Goal: Task Accomplishment & Management: Manage account settings

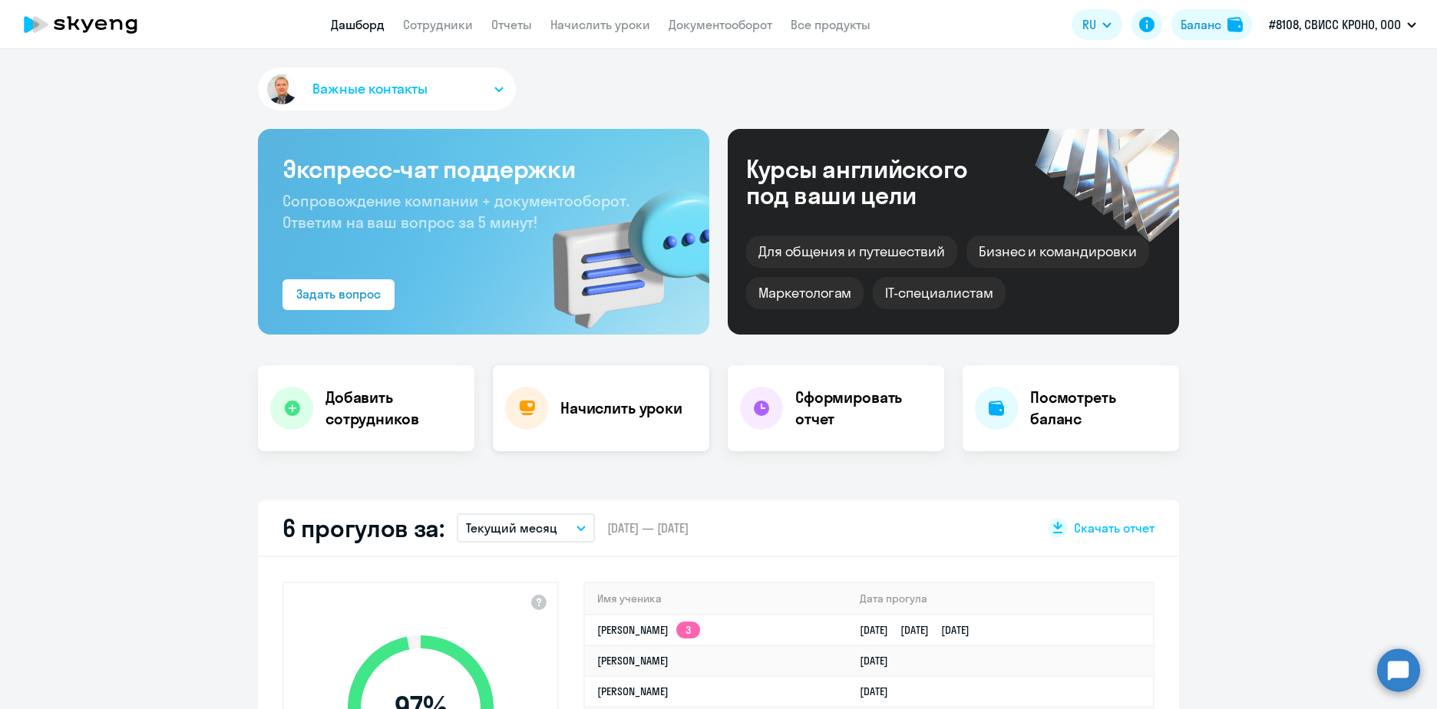
click at [552, 405] on div "Начислить уроки" at bounding box center [601, 408] width 216 height 86
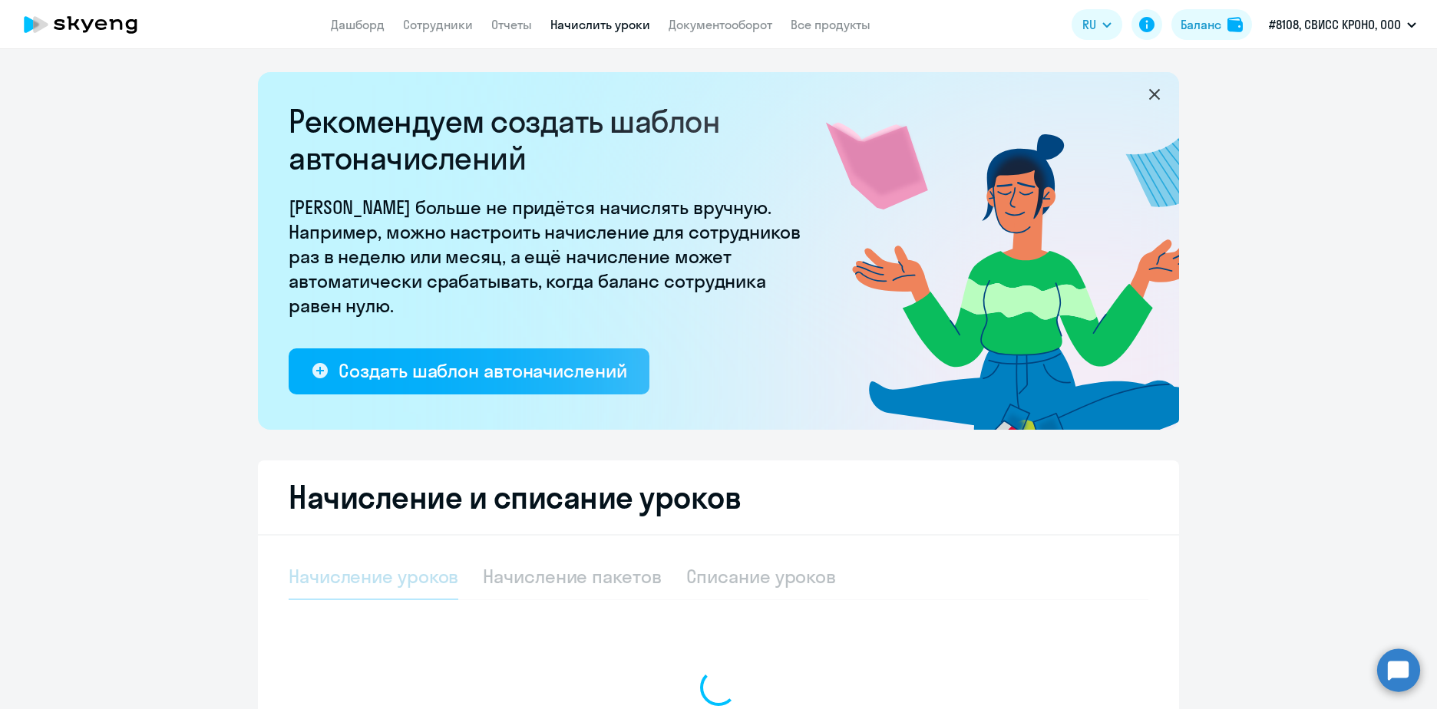
select select "10"
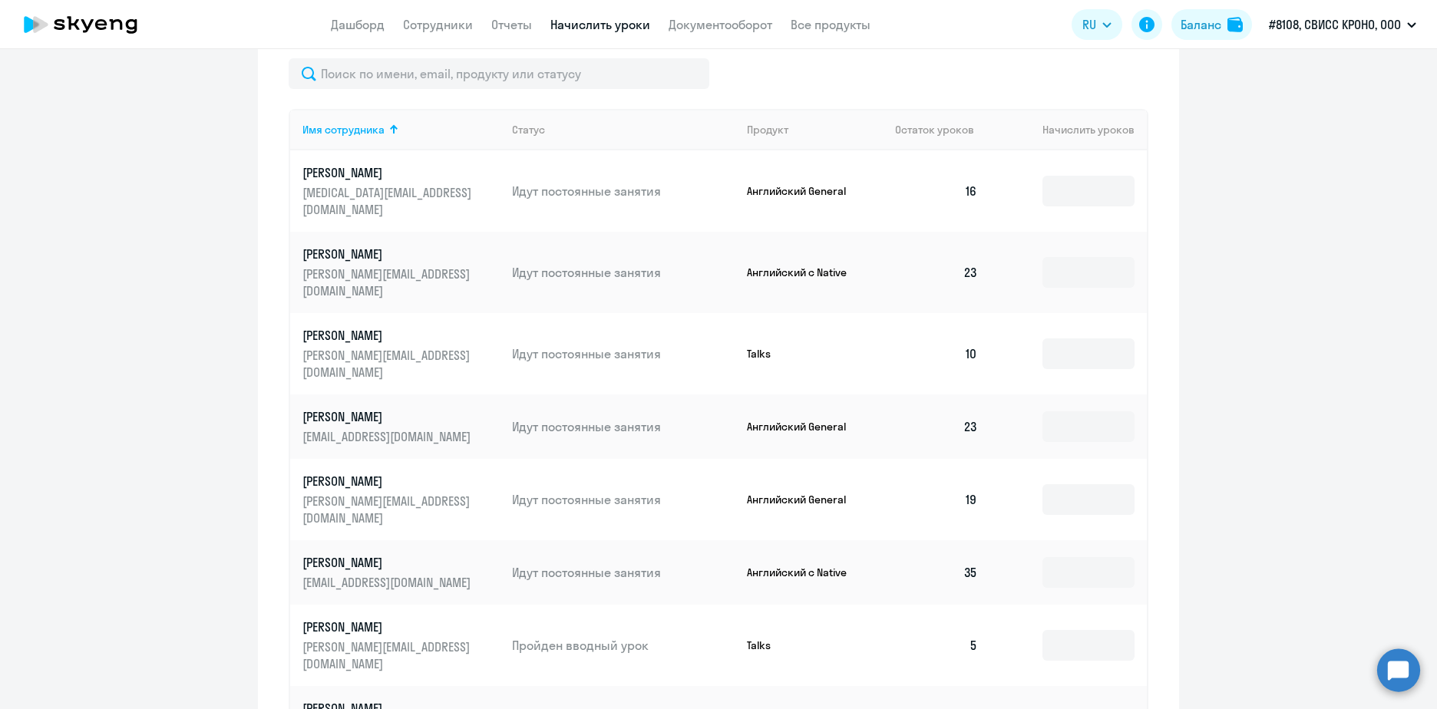
scroll to position [691, 0]
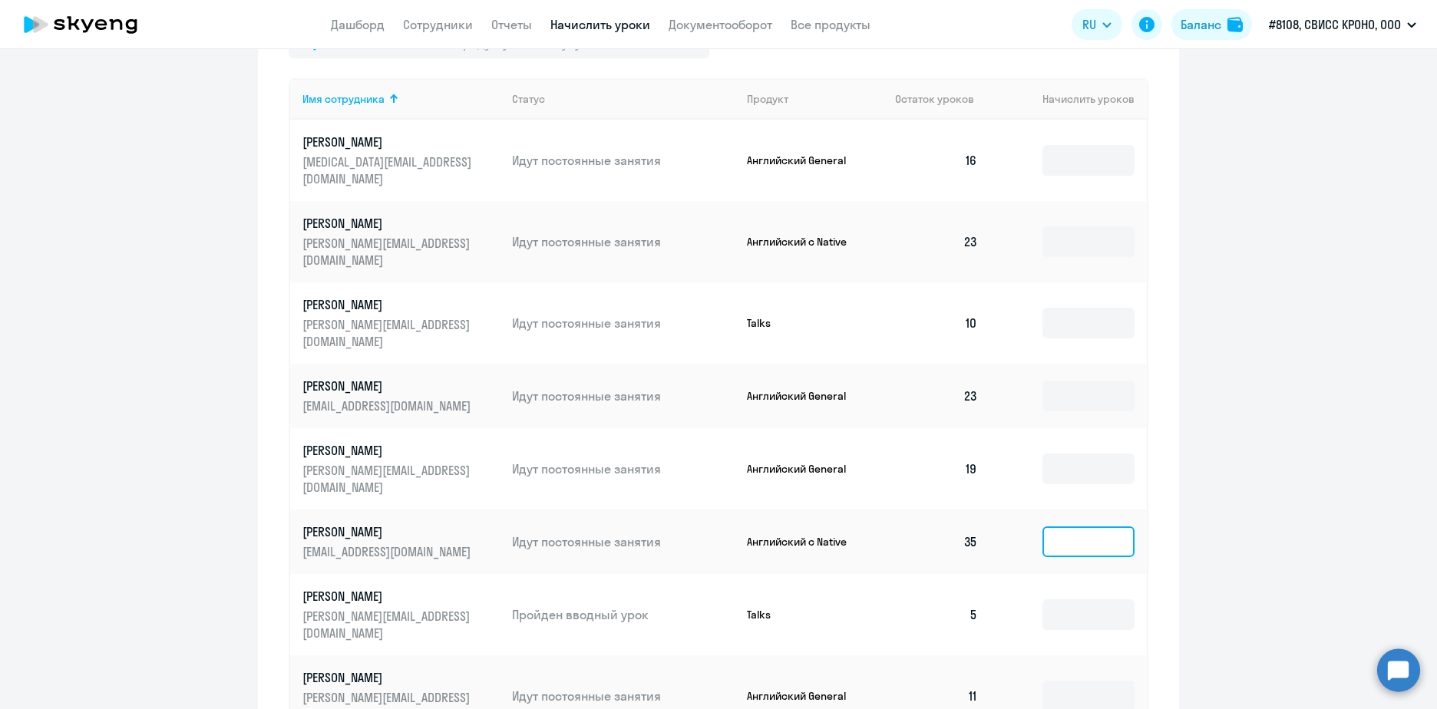
click at [1078, 527] on input at bounding box center [1089, 542] width 92 height 31
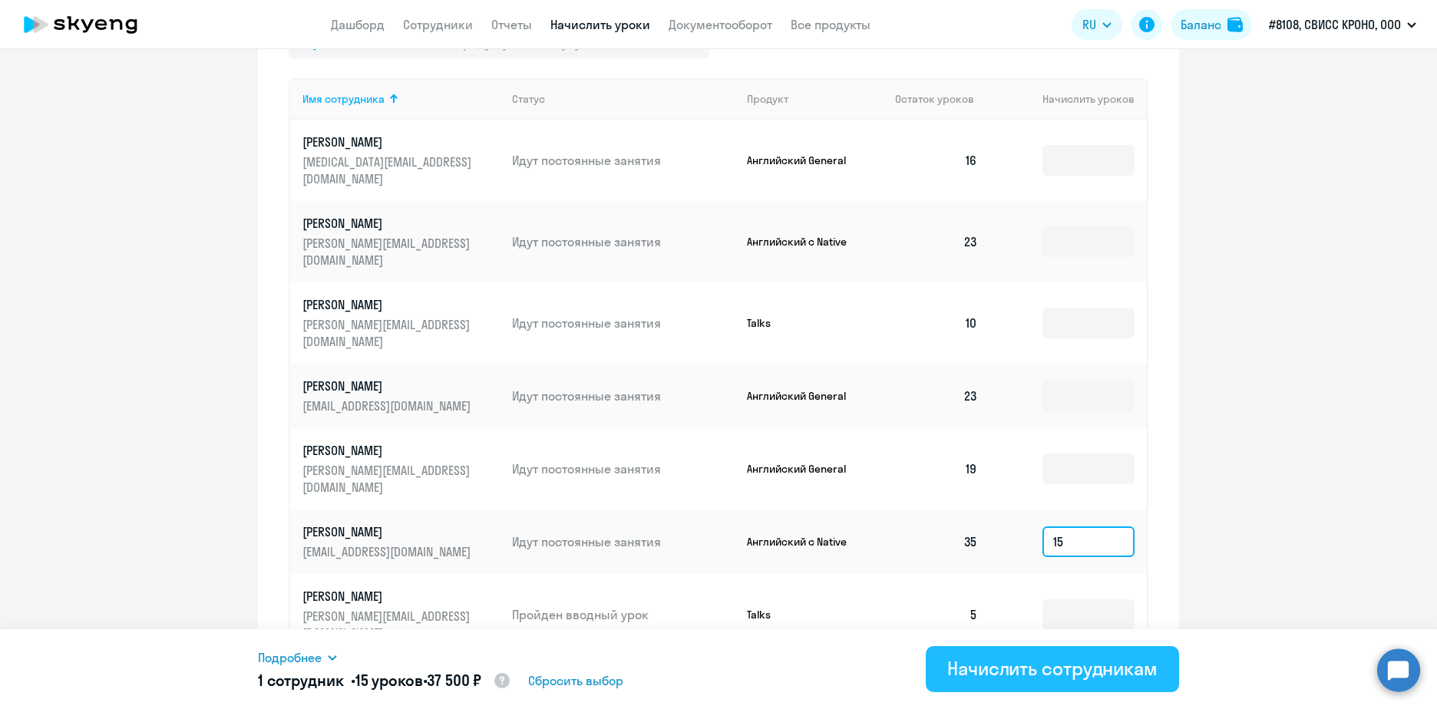
type input "15"
click at [1039, 674] on div "Начислить сотрудникам" at bounding box center [1052, 668] width 210 height 25
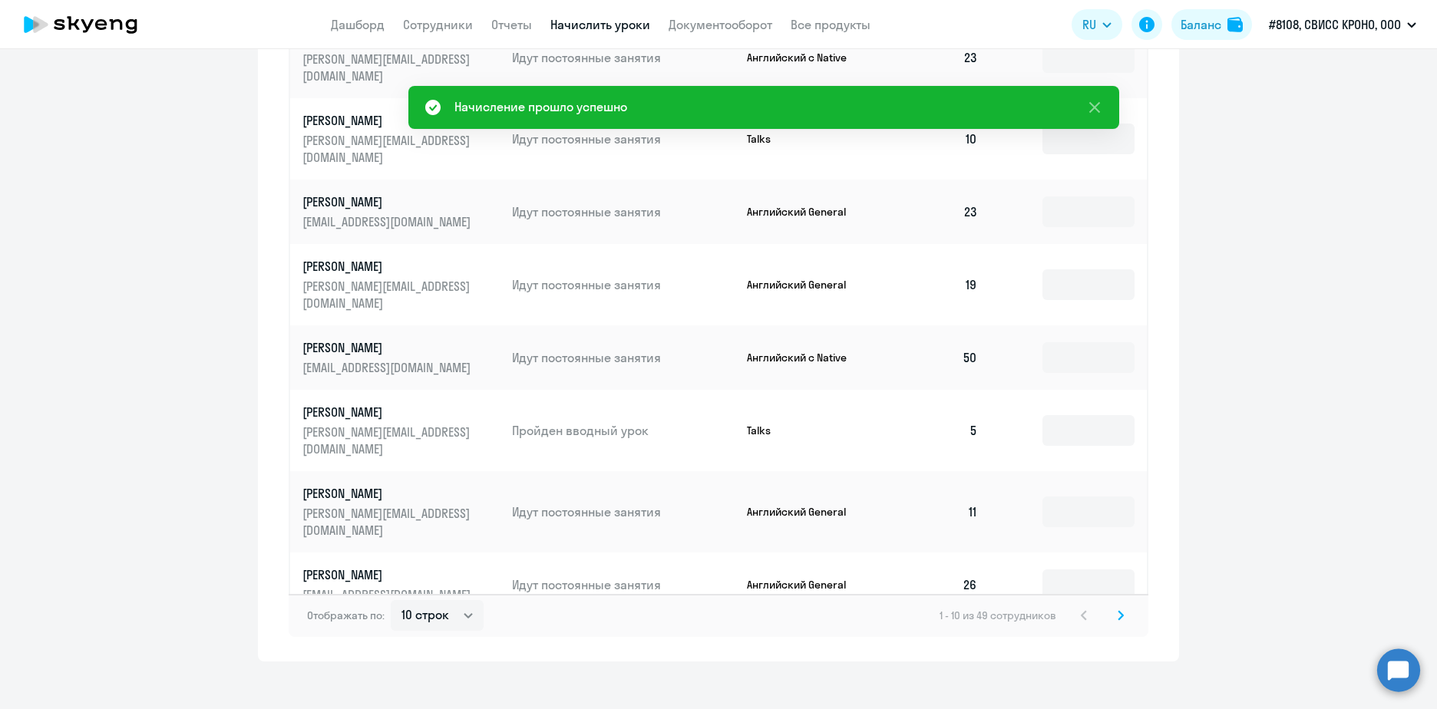
scroll to position [722, 0]
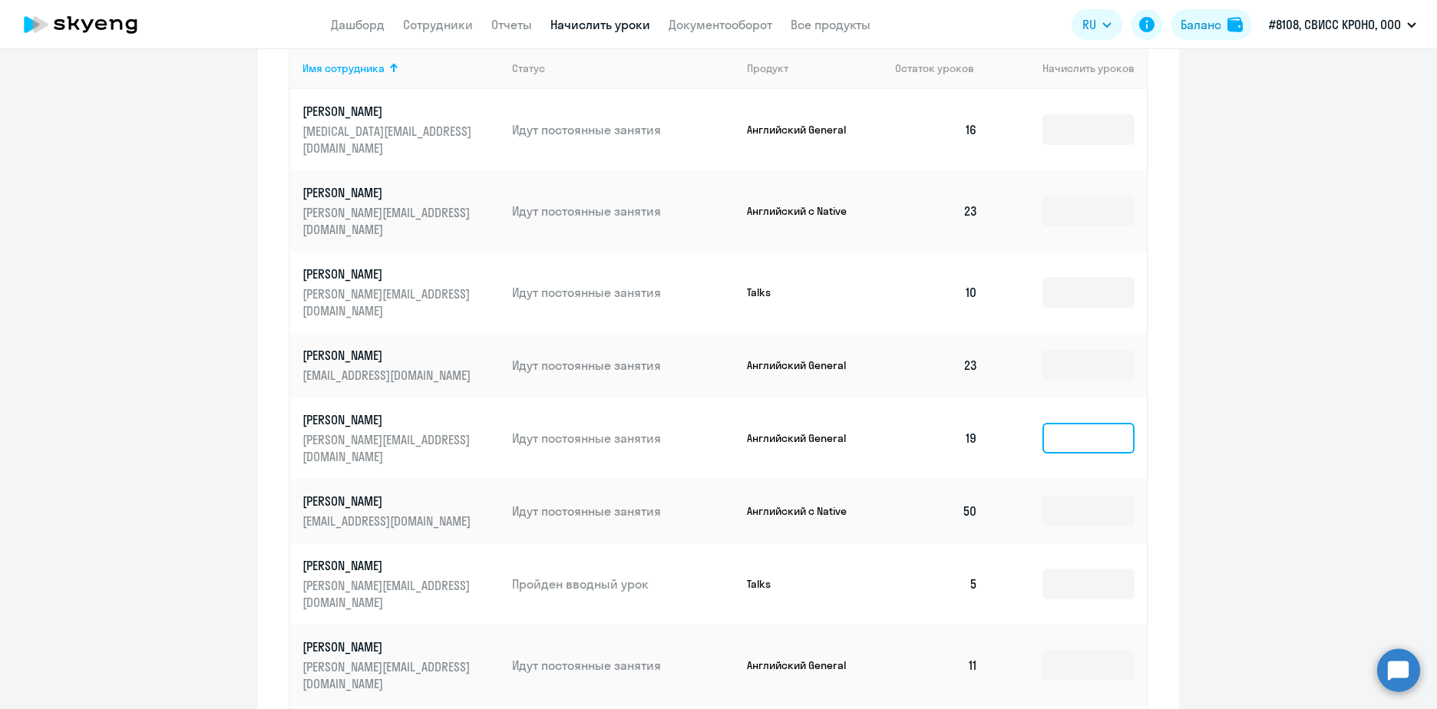
click at [1066, 423] on input at bounding box center [1089, 438] width 92 height 31
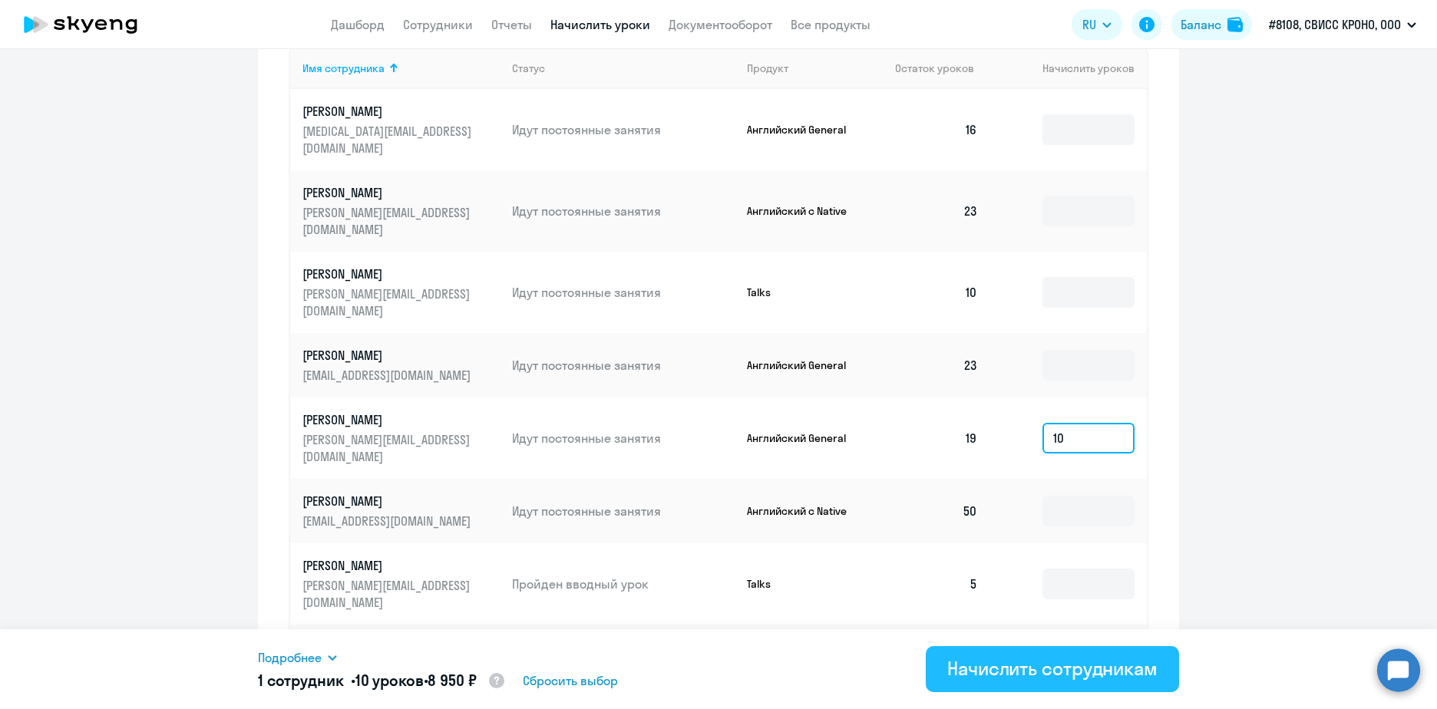
type input "10"
click at [996, 669] on div "Начислить сотрудникам" at bounding box center [1052, 668] width 210 height 25
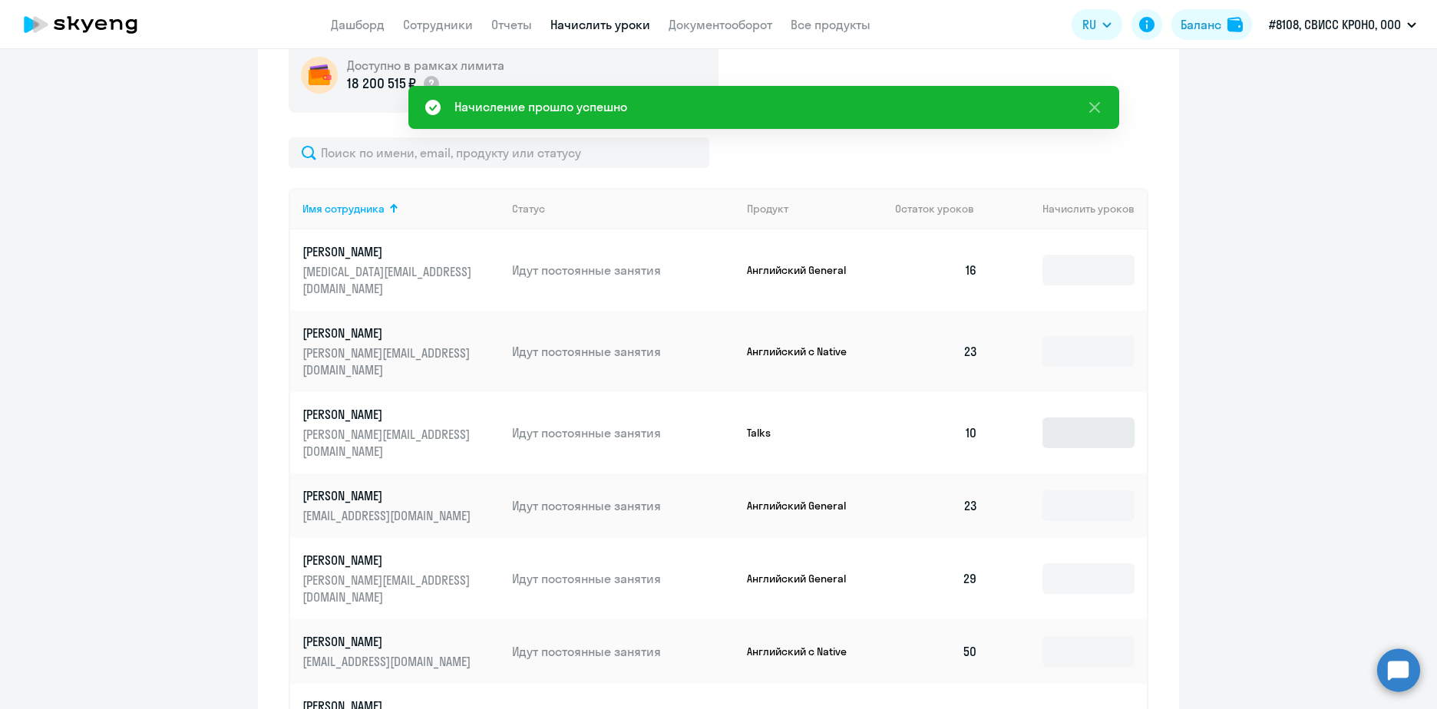
scroll to position [568, 0]
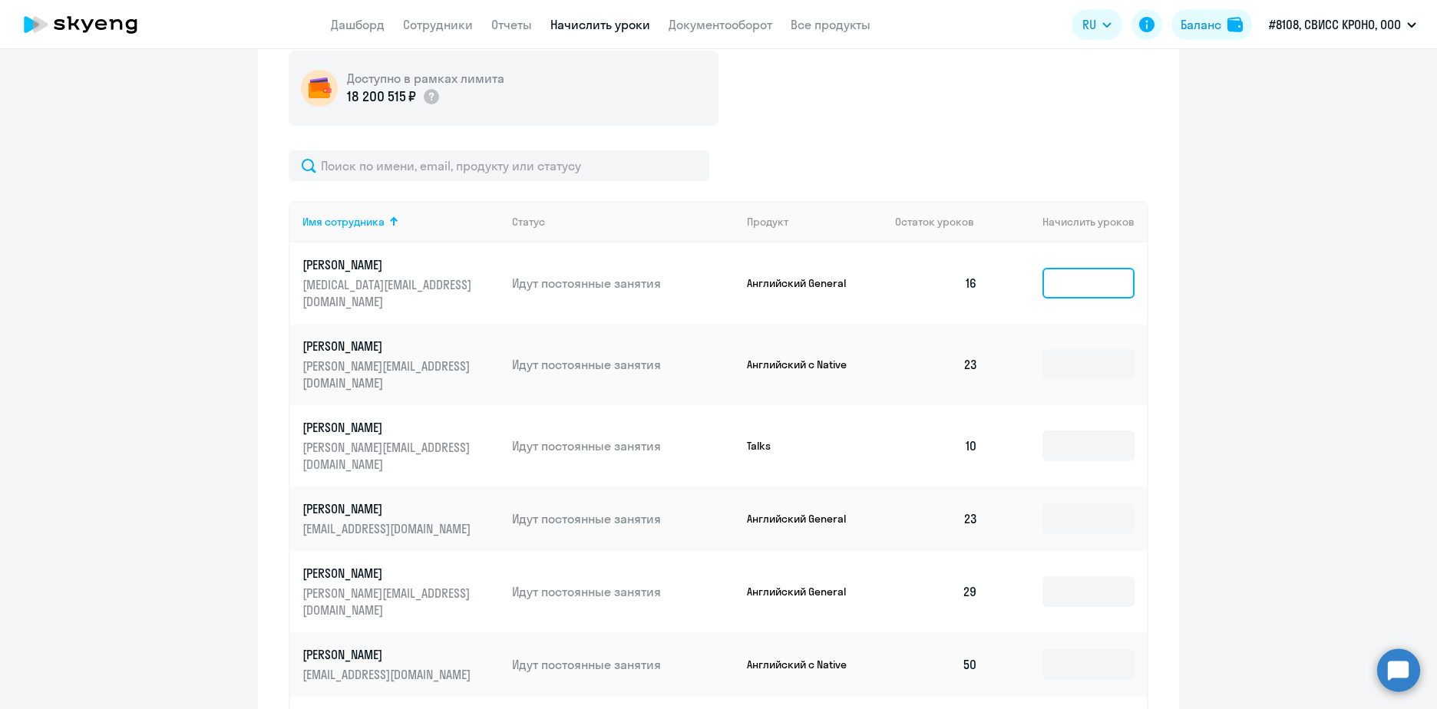
click at [1066, 273] on input at bounding box center [1089, 283] width 92 height 31
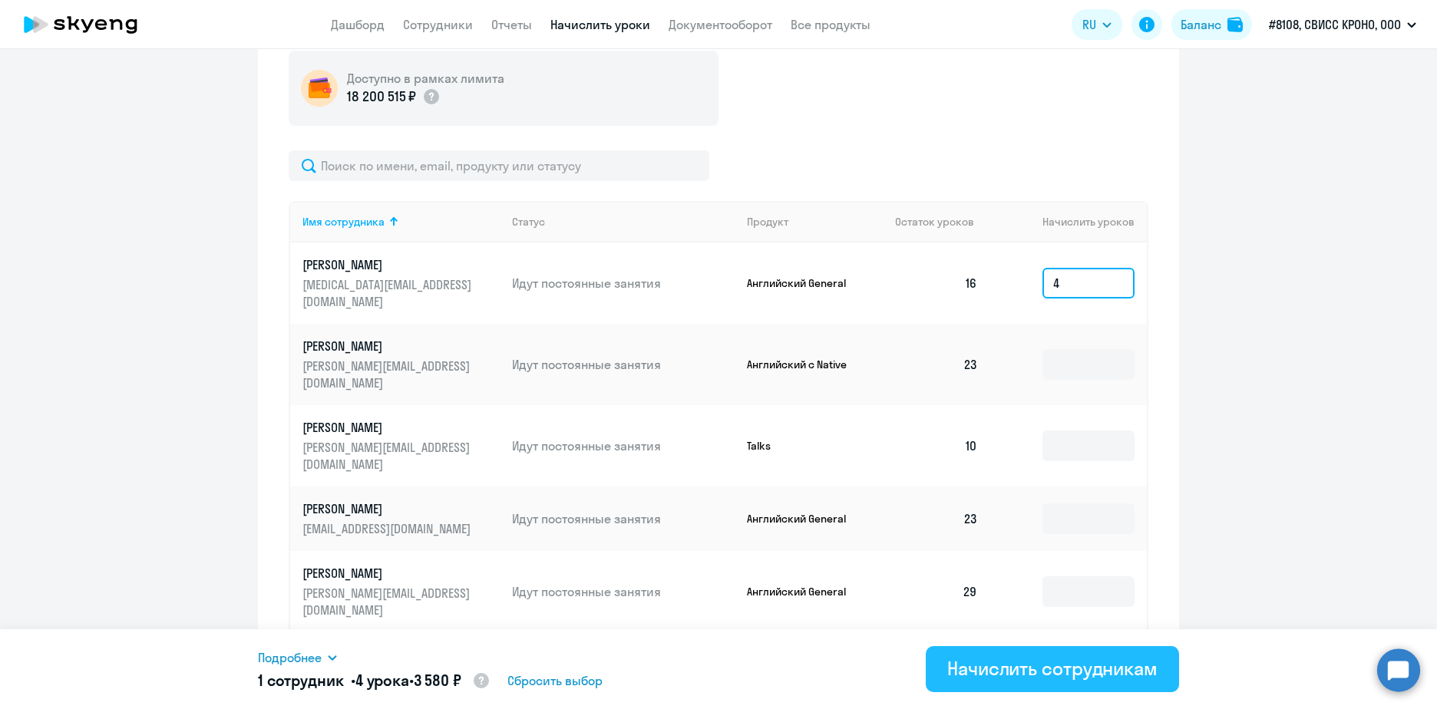
type input "4"
click at [1011, 659] on div "Начислить сотрудникам" at bounding box center [1052, 668] width 210 height 25
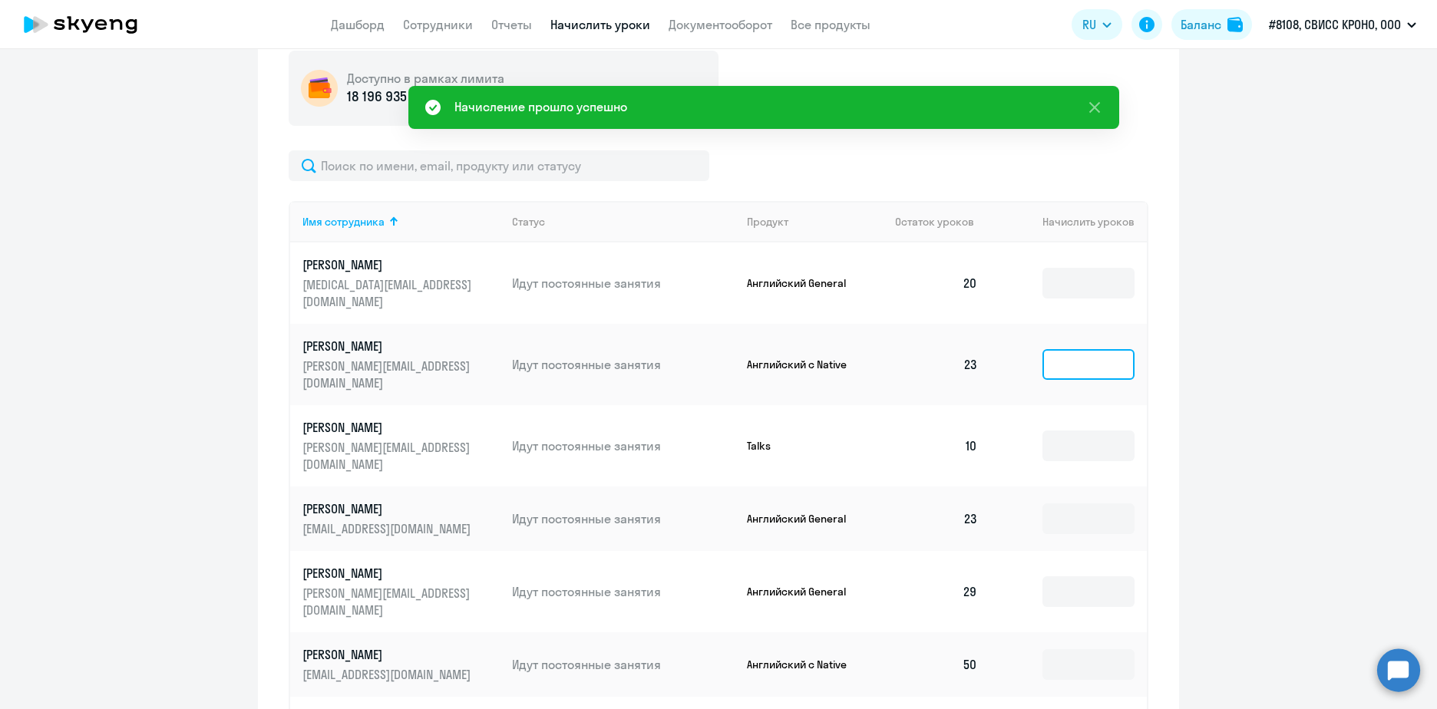
click at [1053, 349] on input at bounding box center [1089, 364] width 92 height 31
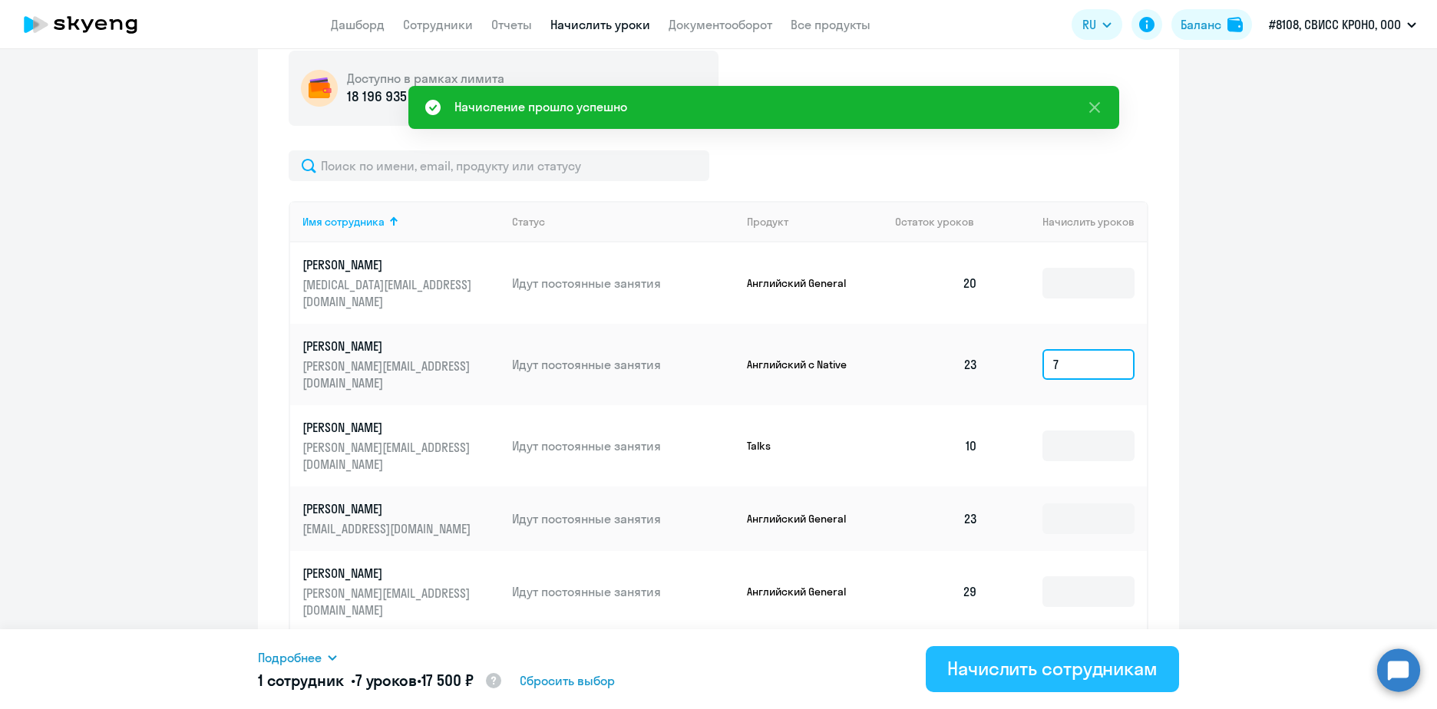
type input "7"
click at [1062, 669] on div "Начислить сотрудникам" at bounding box center [1052, 668] width 210 height 25
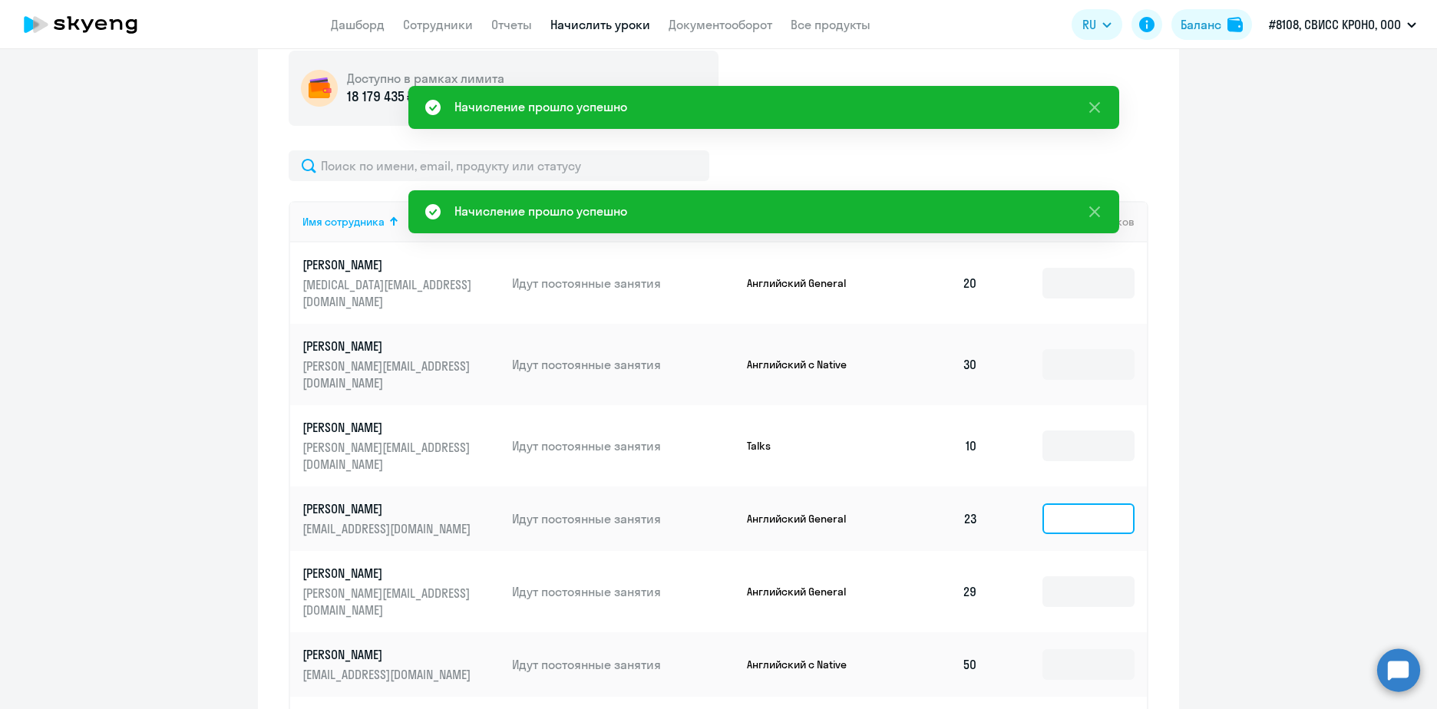
click at [1074, 504] on input at bounding box center [1089, 519] width 92 height 31
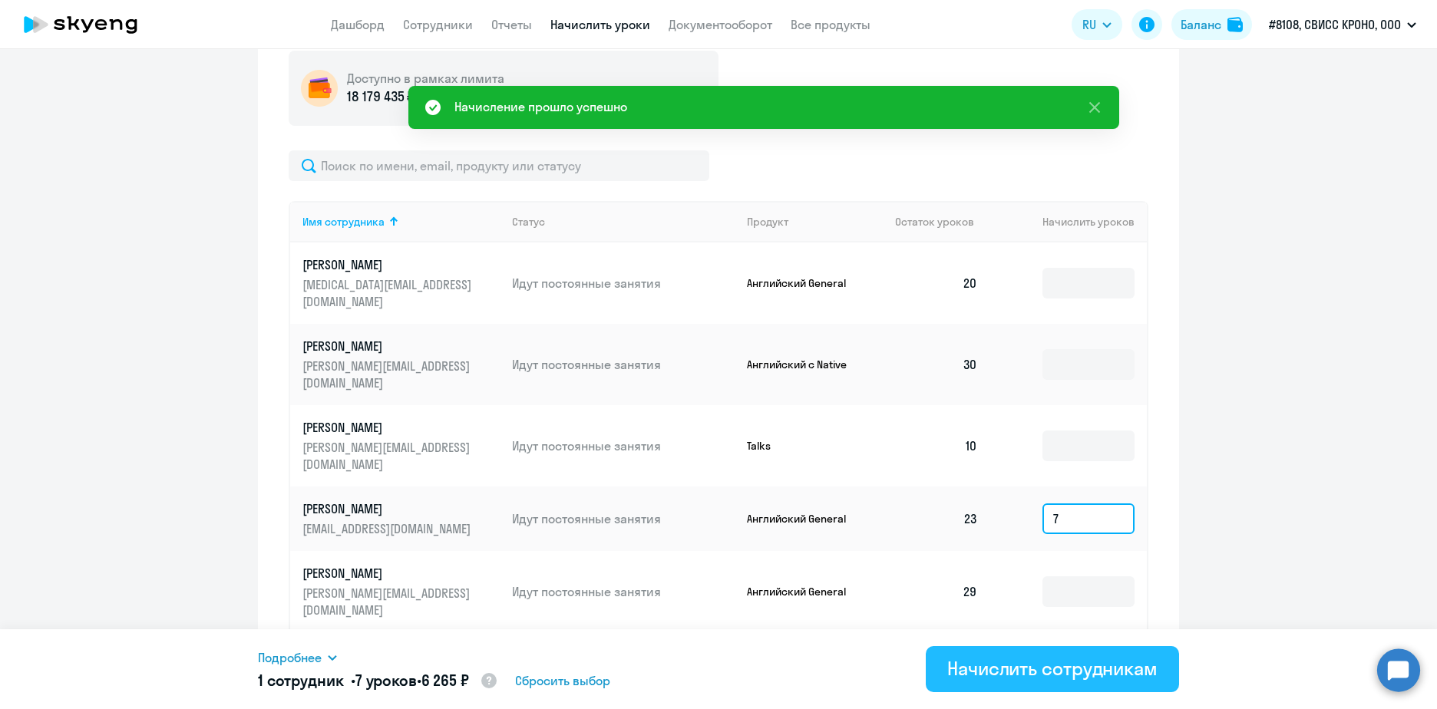
type input "7"
click at [1042, 674] on div "Начислить сотрудникам" at bounding box center [1052, 668] width 210 height 25
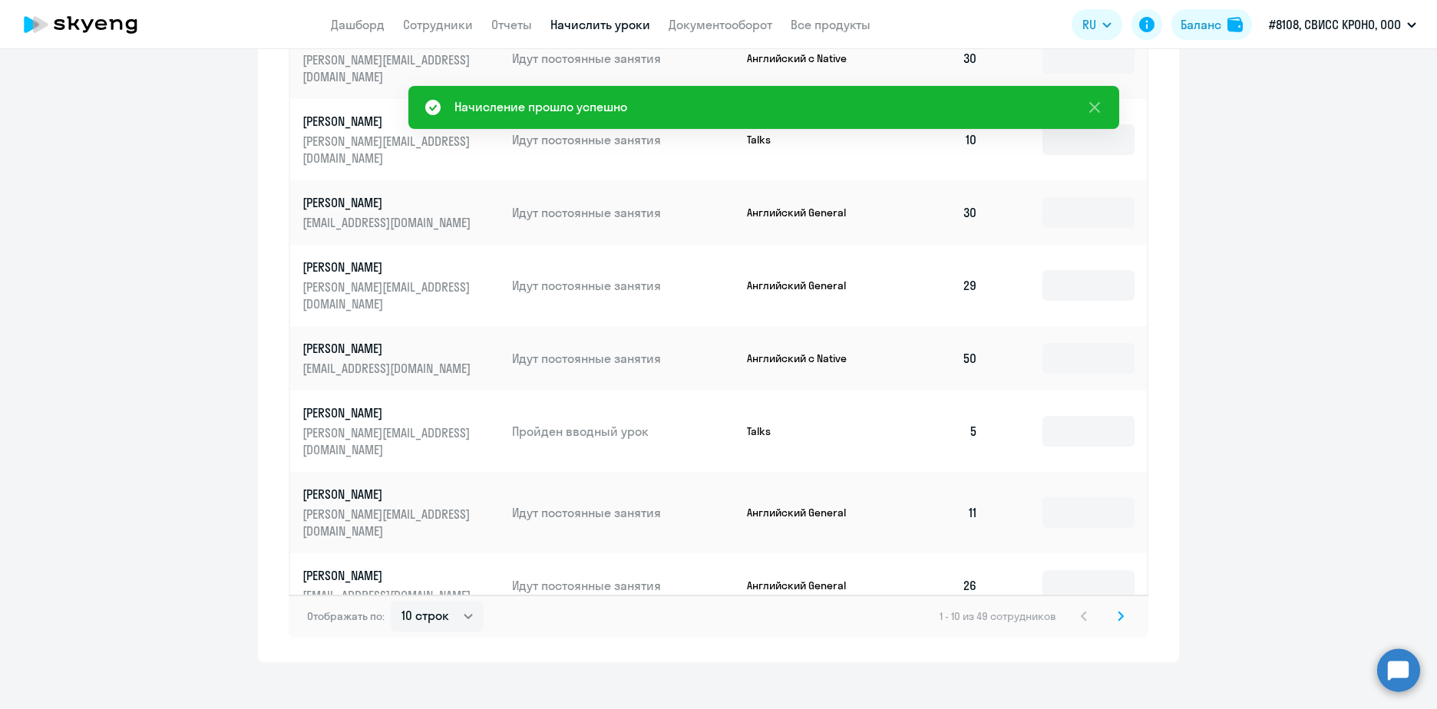
scroll to position [875, 0]
click at [1119, 611] on icon at bounding box center [1121, 615] width 5 height 8
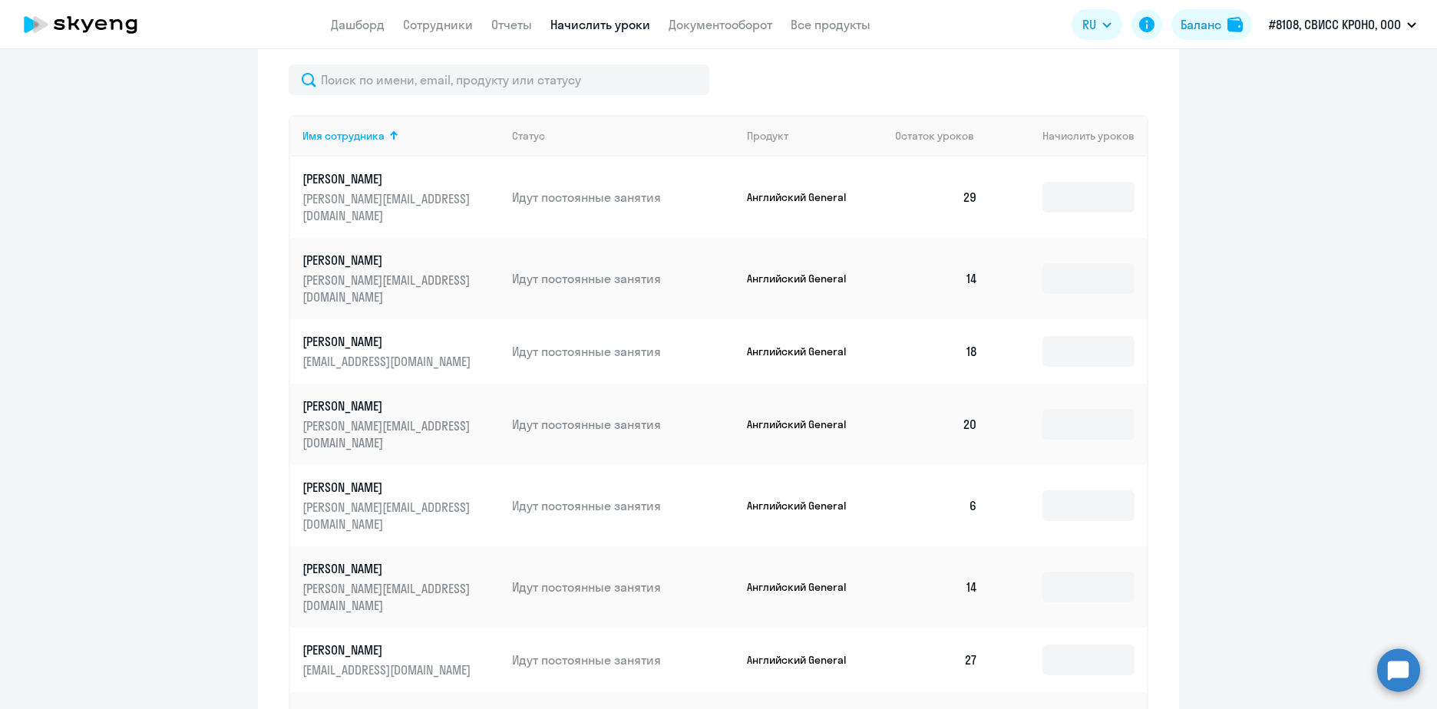
scroll to position [645, 0]
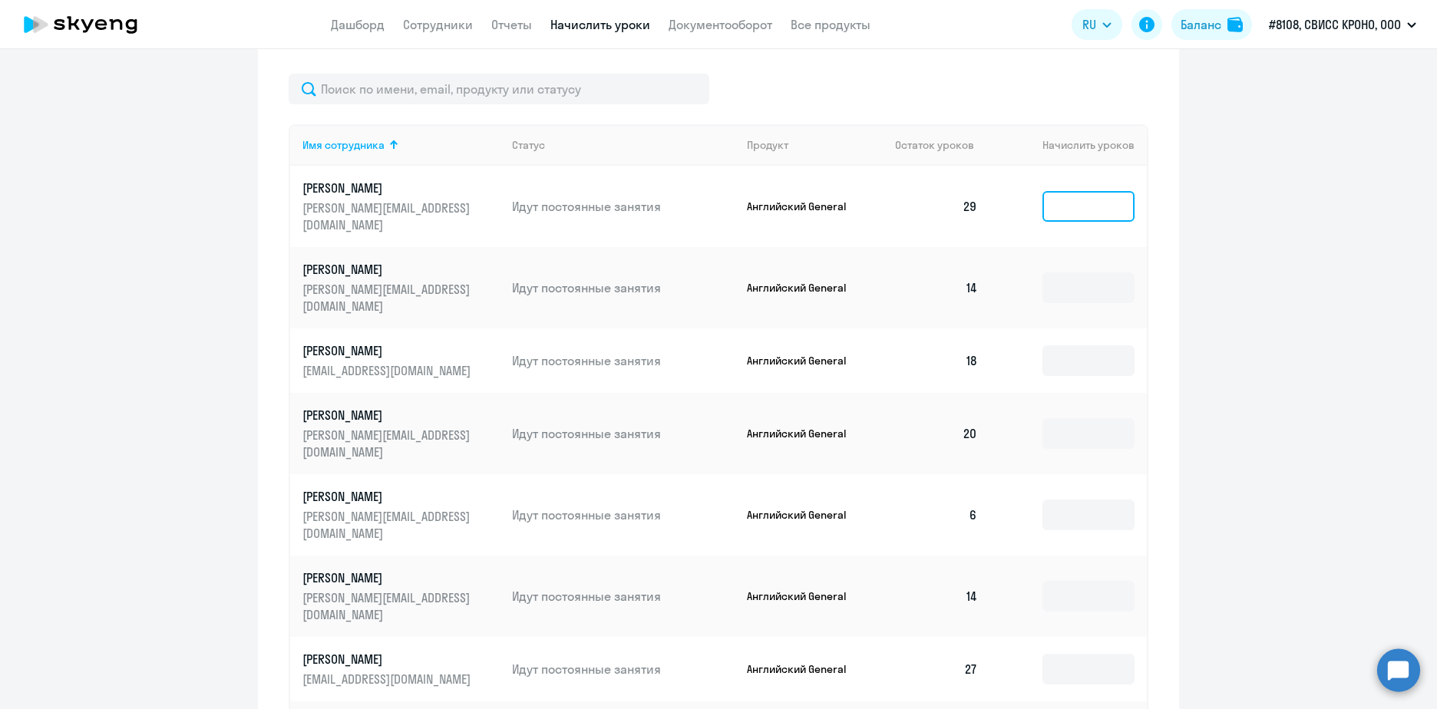
click at [1082, 198] on input at bounding box center [1089, 206] width 92 height 31
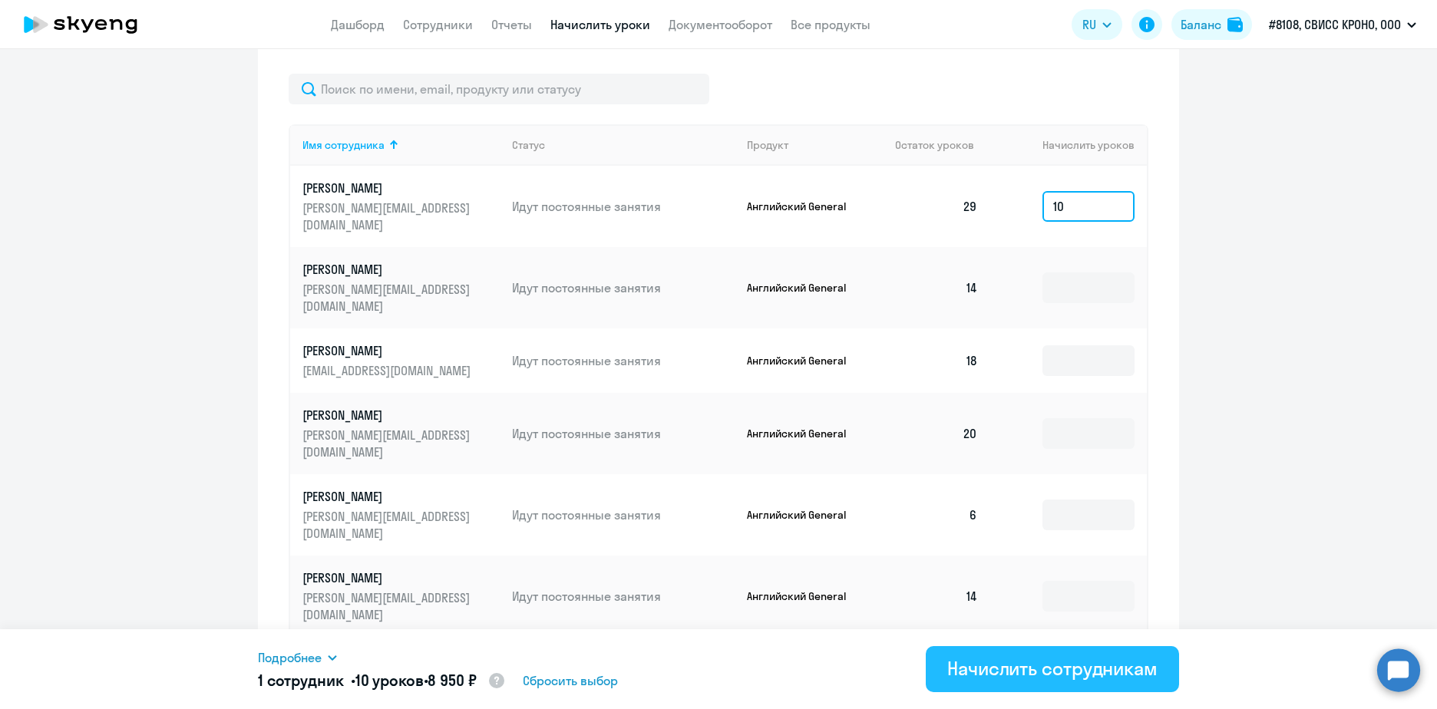
type input "10"
click at [1042, 667] on div "Начислить сотрудникам" at bounding box center [1052, 668] width 210 height 25
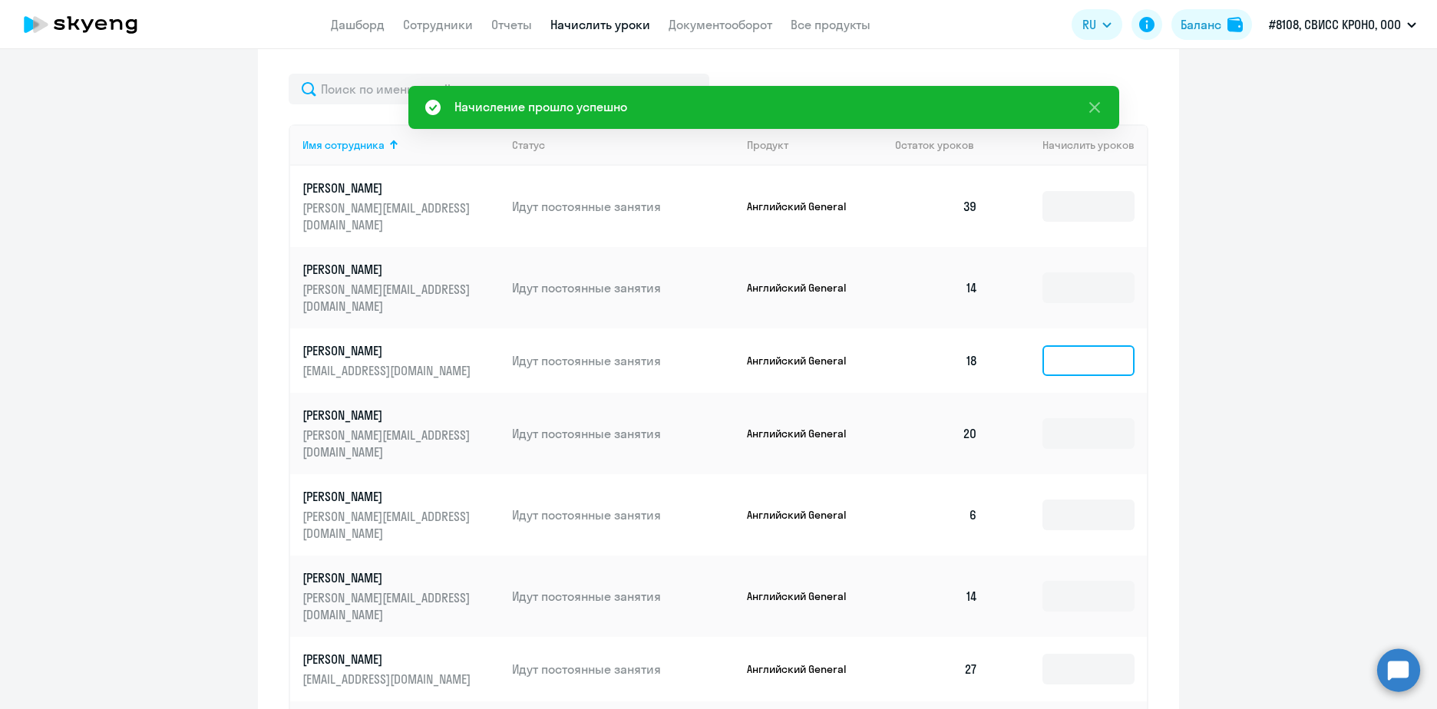
click at [1079, 345] on input at bounding box center [1089, 360] width 92 height 31
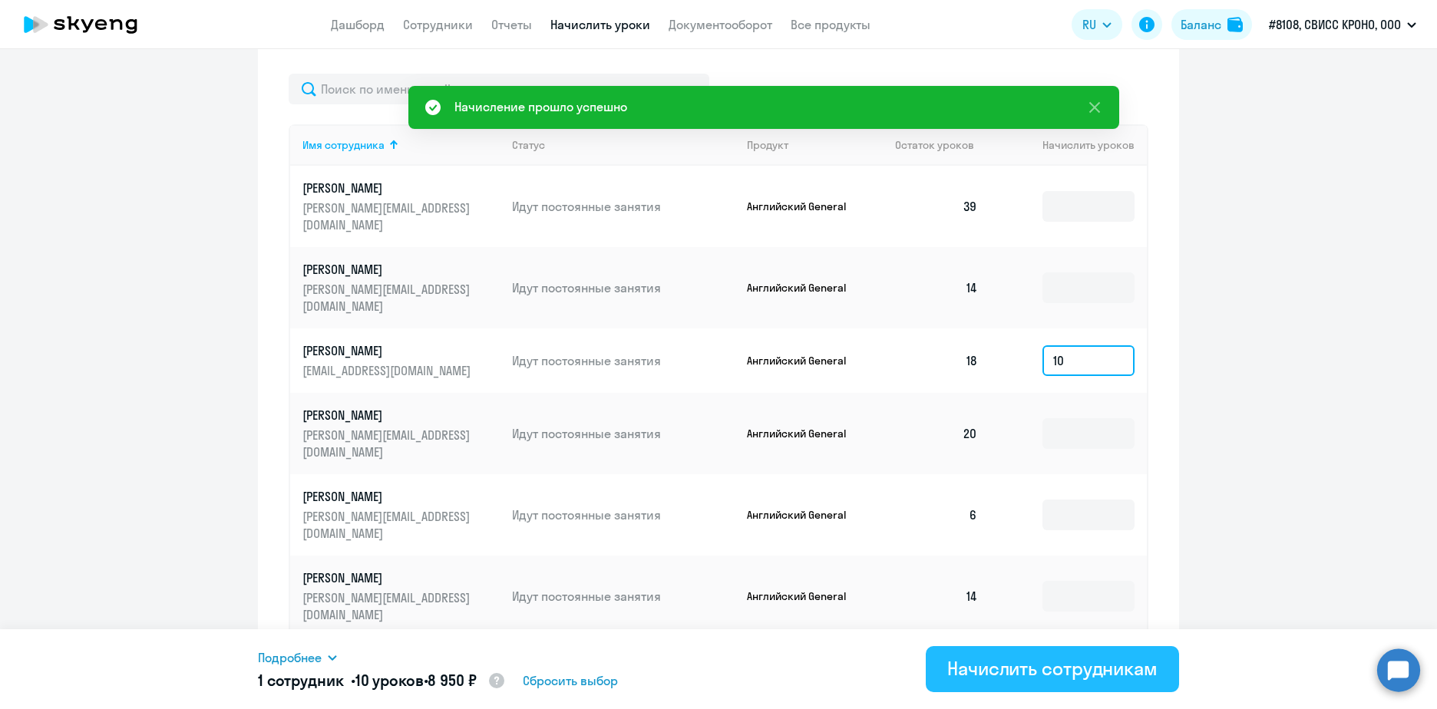
type input "10"
click at [1009, 662] on div "Начислить сотрудникам" at bounding box center [1052, 668] width 210 height 25
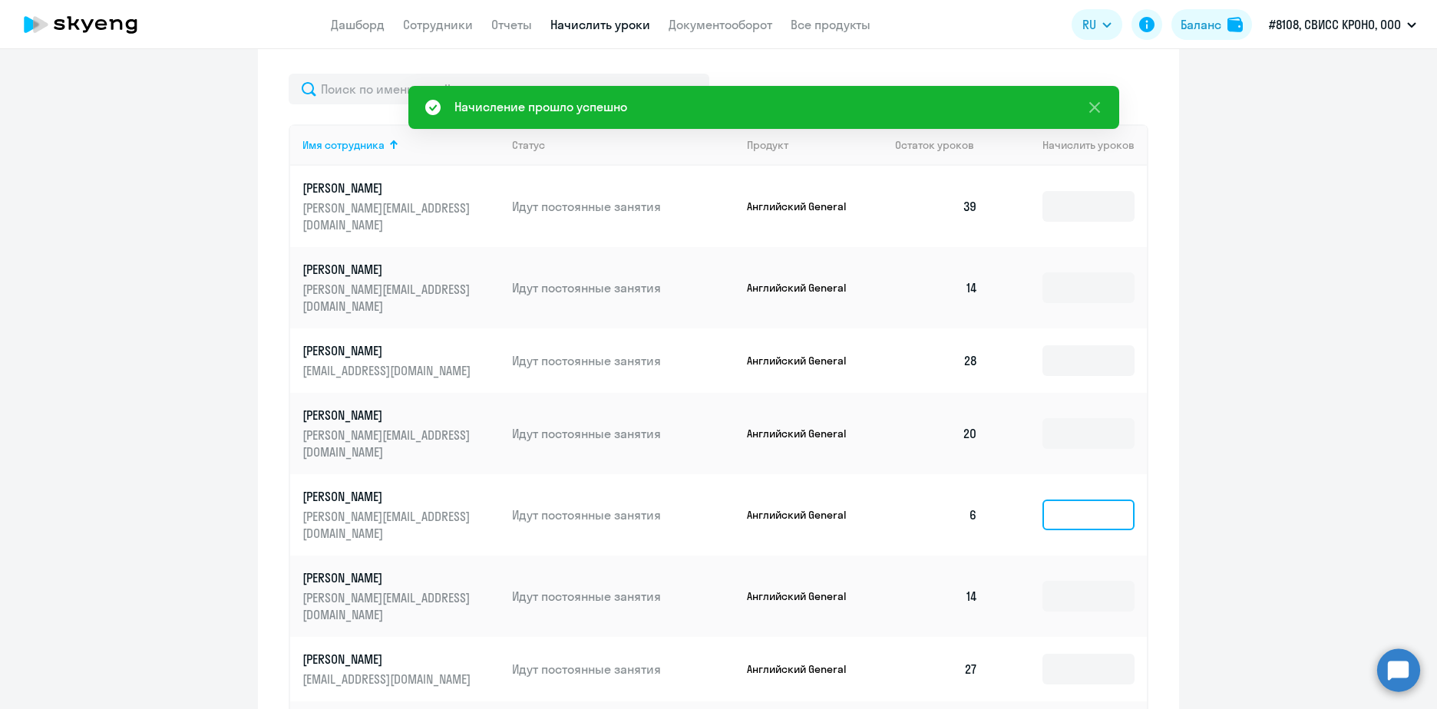
click at [1066, 500] on input at bounding box center [1089, 515] width 92 height 31
click at [1062, 581] on input at bounding box center [1089, 596] width 92 height 31
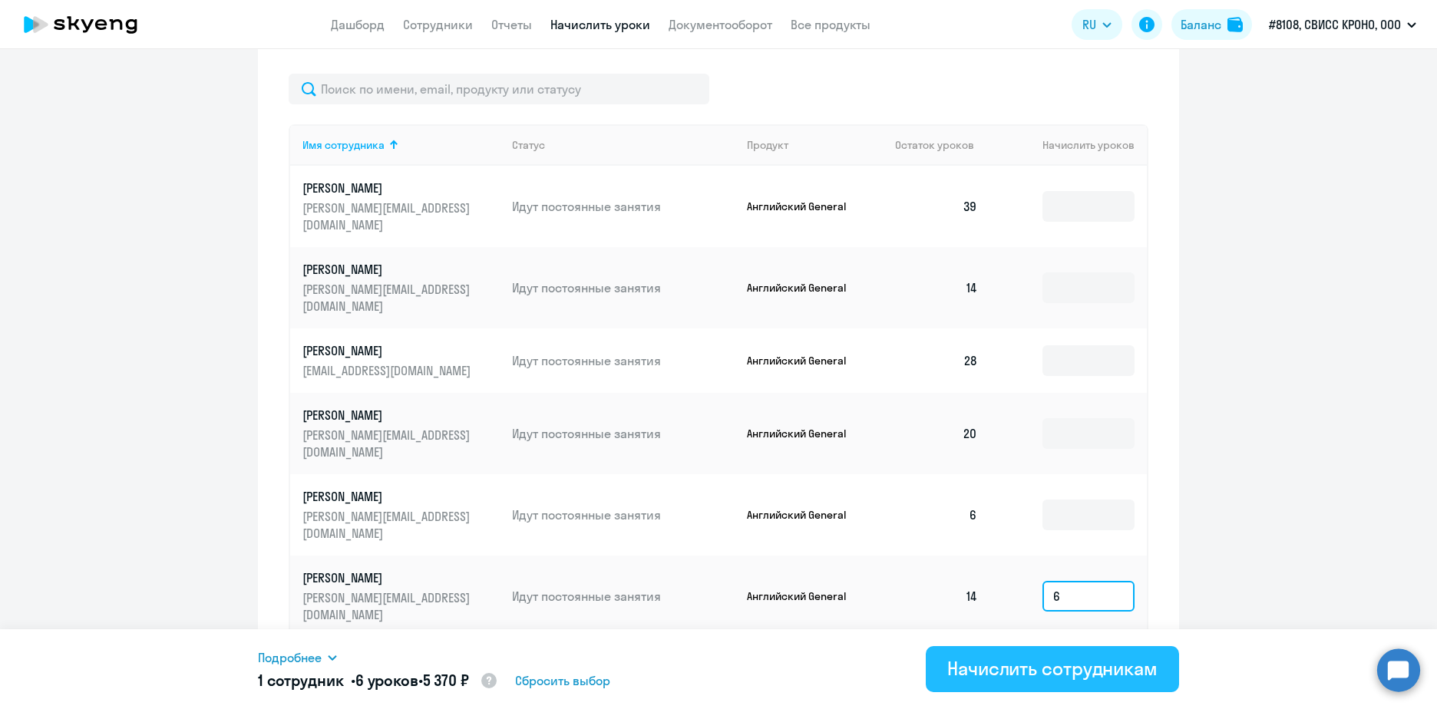
type input "6"
click at [1080, 671] on div "Начислить сотрудникам" at bounding box center [1052, 668] width 210 height 25
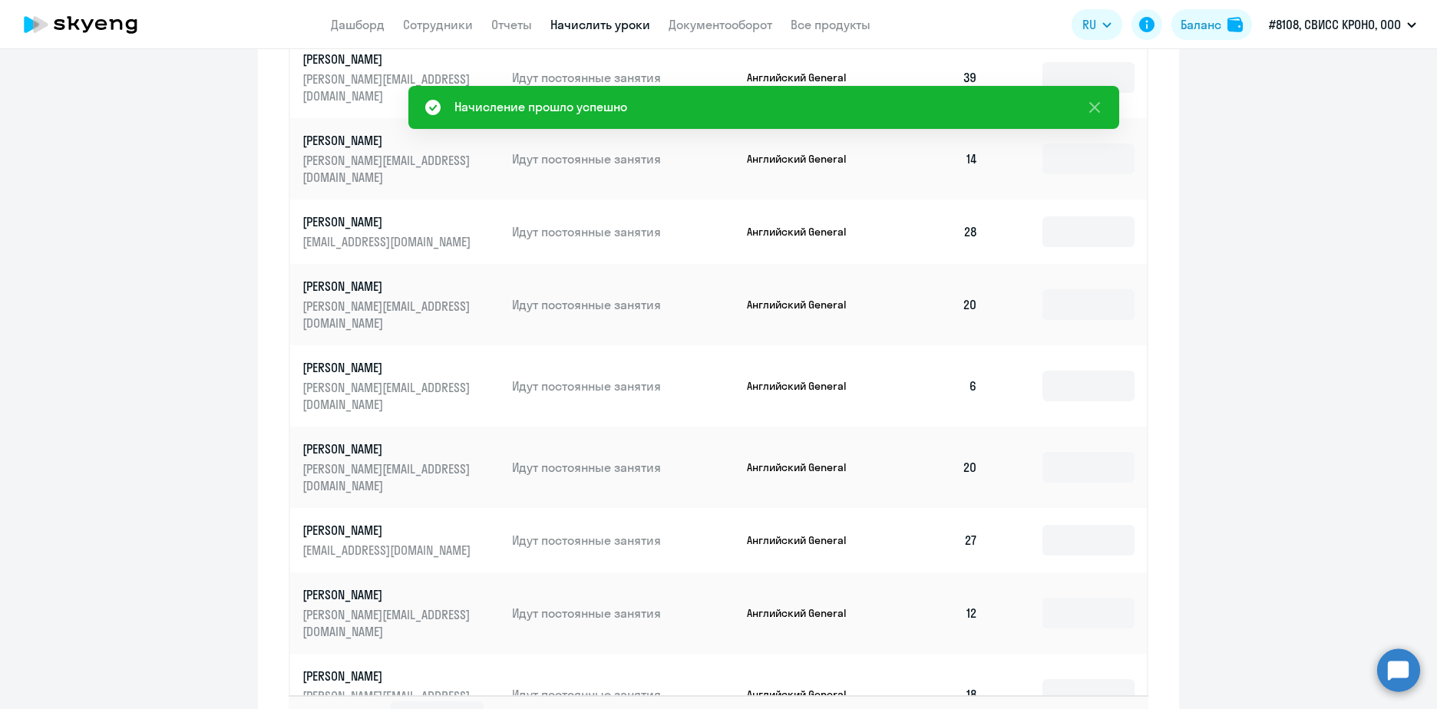
scroll to position [798, 0]
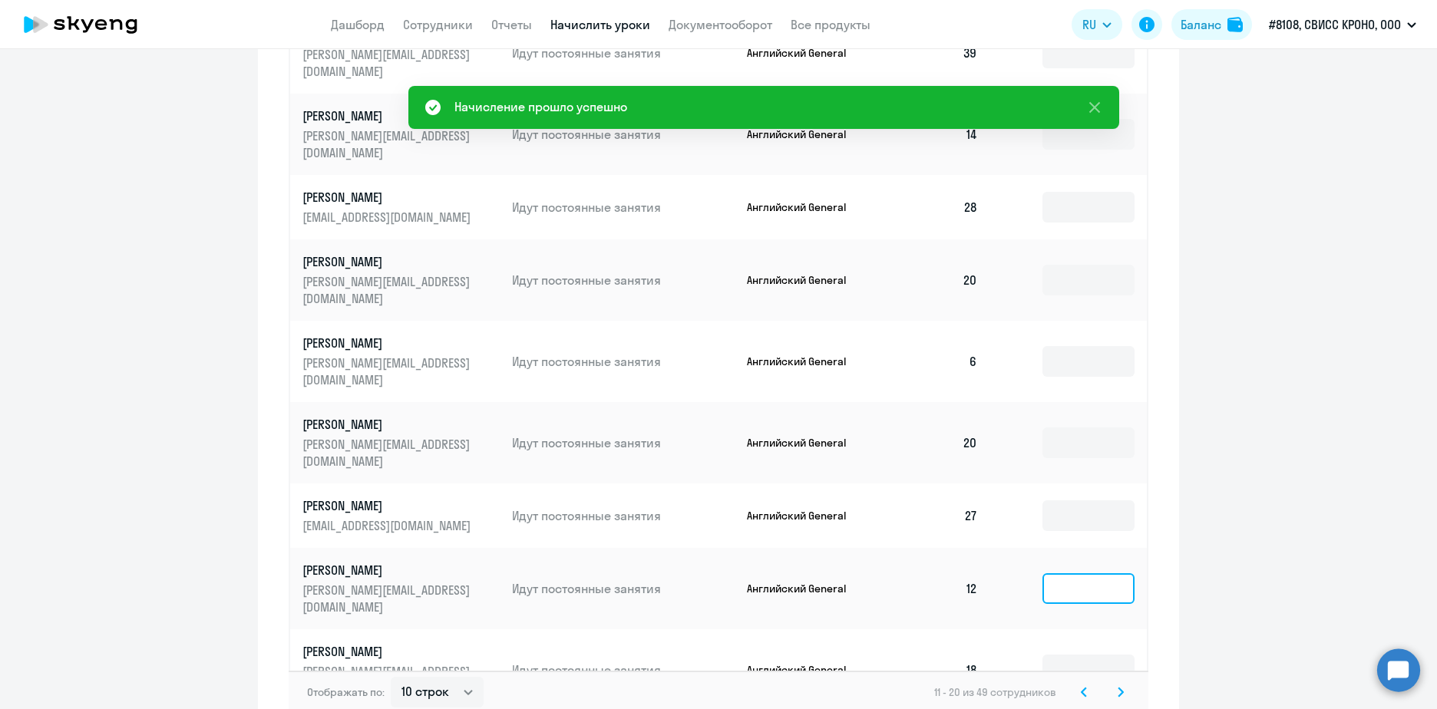
click at [1064, 573] on input at bounding box center [1089, 588] width 92 height 31
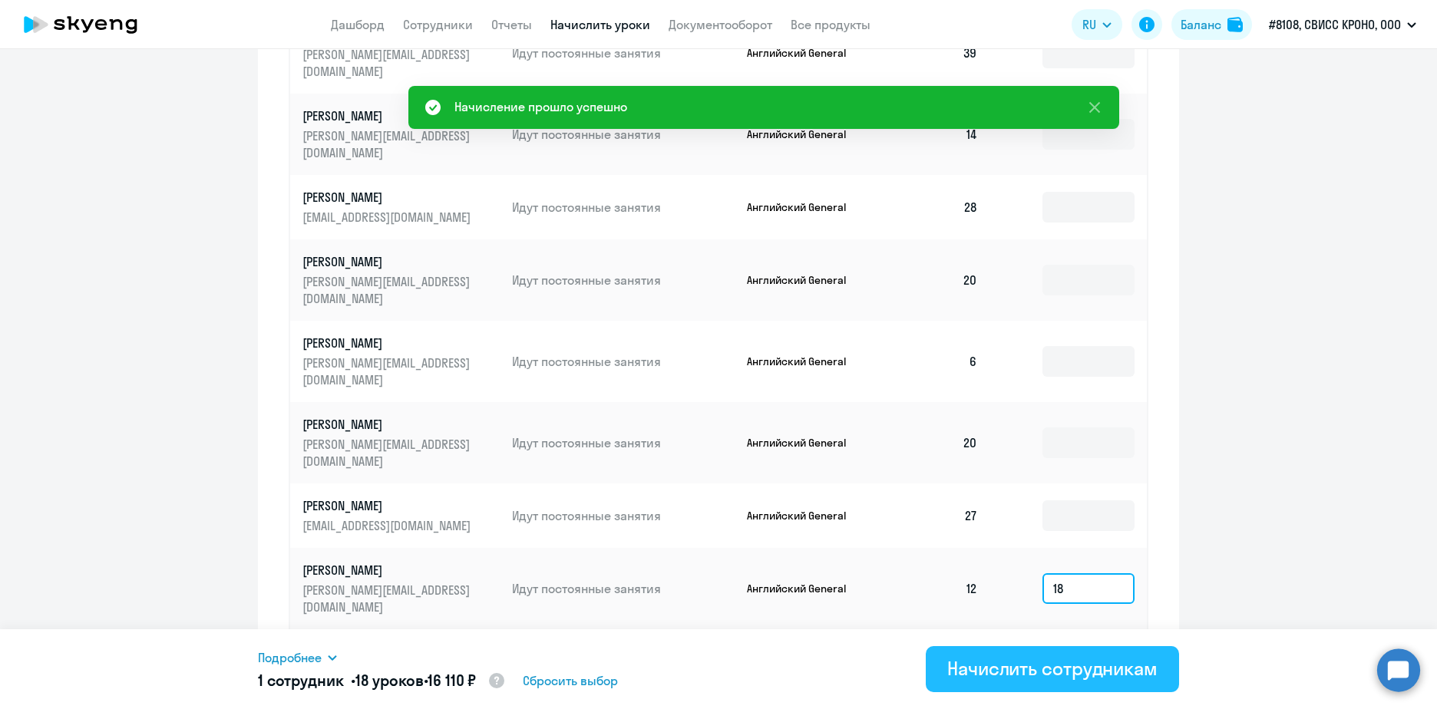
type input "18"
click at [1028, 671] on div "Начислить сотрудникам" at bounding box center [1052, 668] width 210 height 25
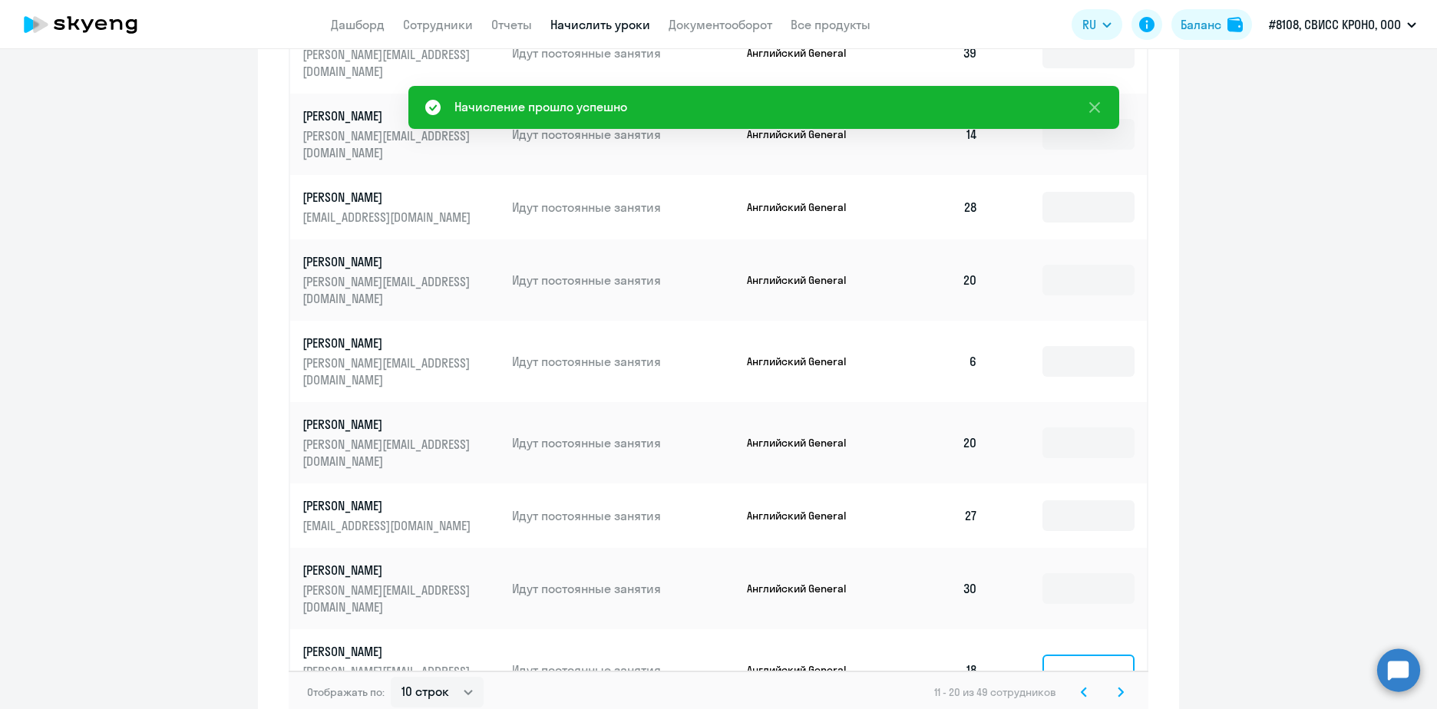
click at [1067, 655] on input at bounding box center [1089, 670] width 92 height 31
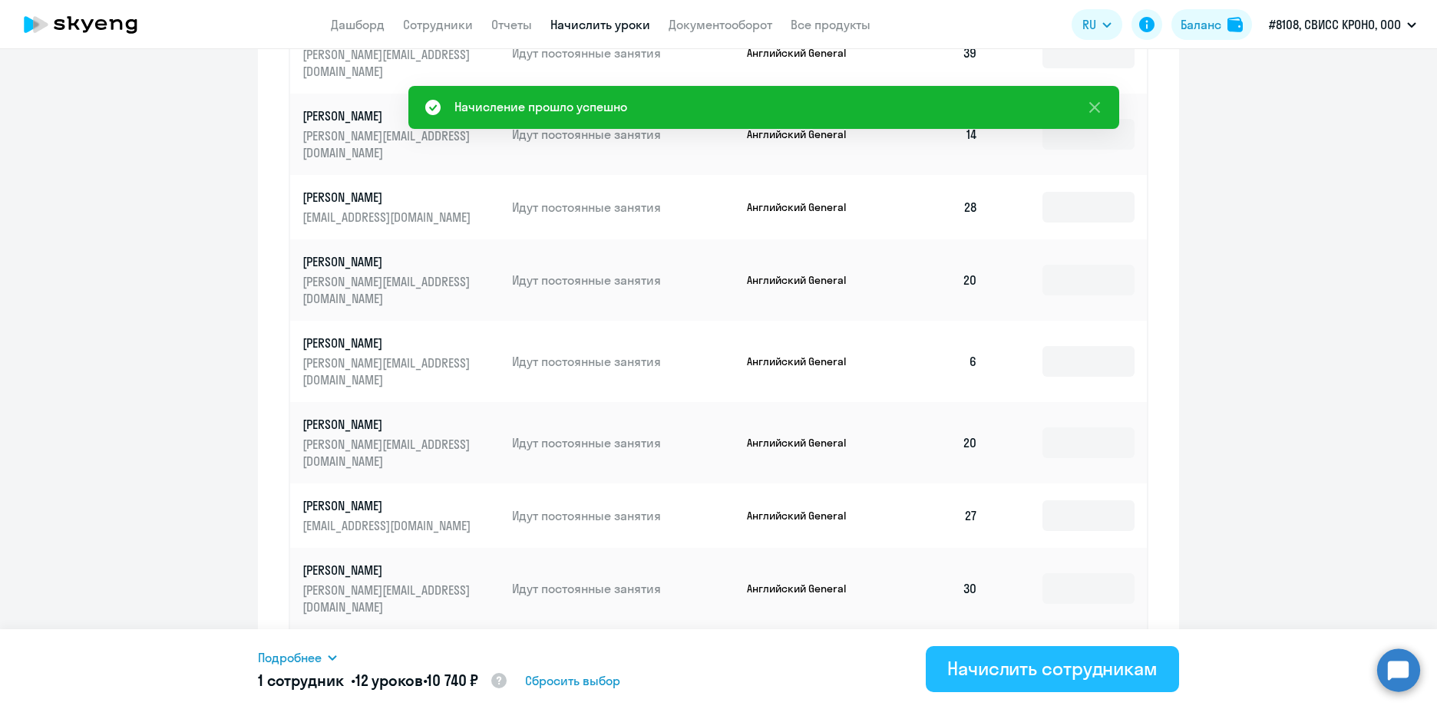
type input "12"
click at [1052, 674] on div "Начислить сотрудникам" at bounding box center [1052, 668] width 210 height 25
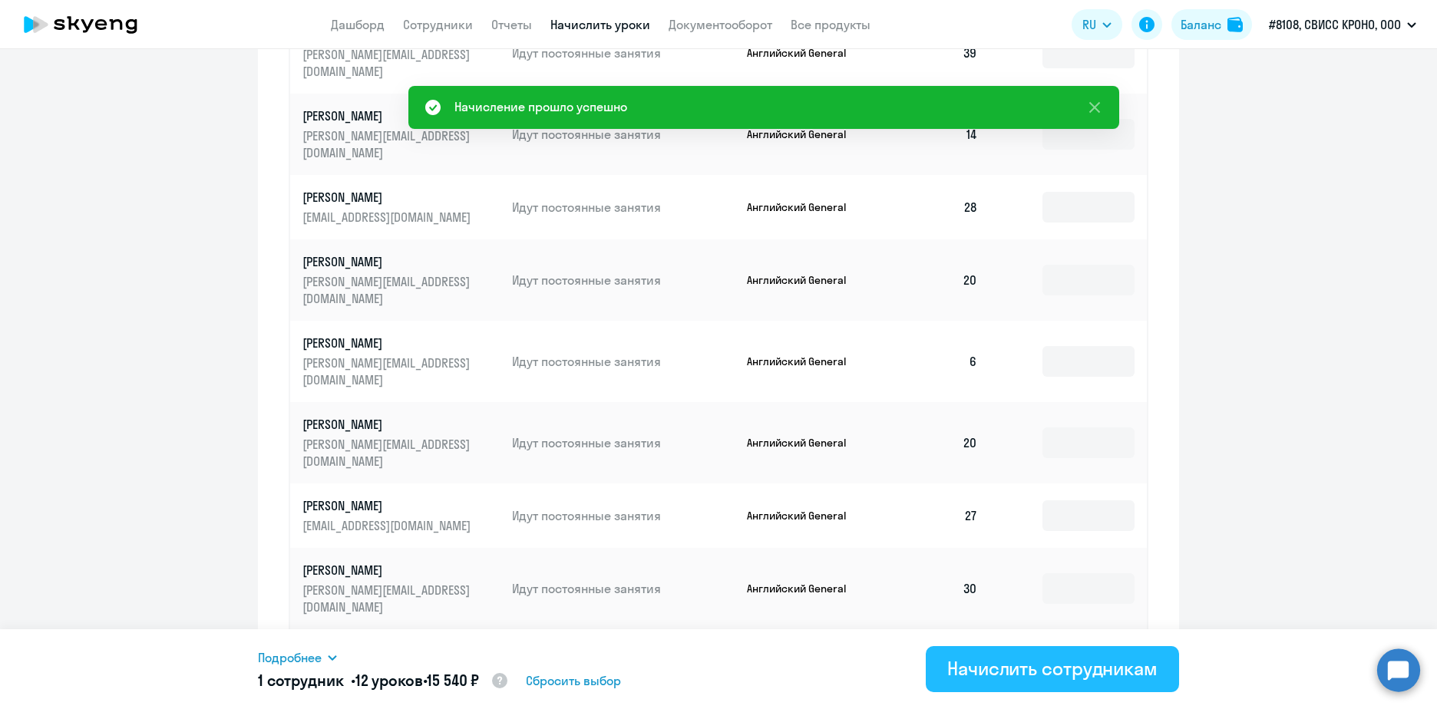
type input "12"
click at [1046, 669] on div "Начислить сотрудникам" at bounding box center [1052, 668] width 210 height 25
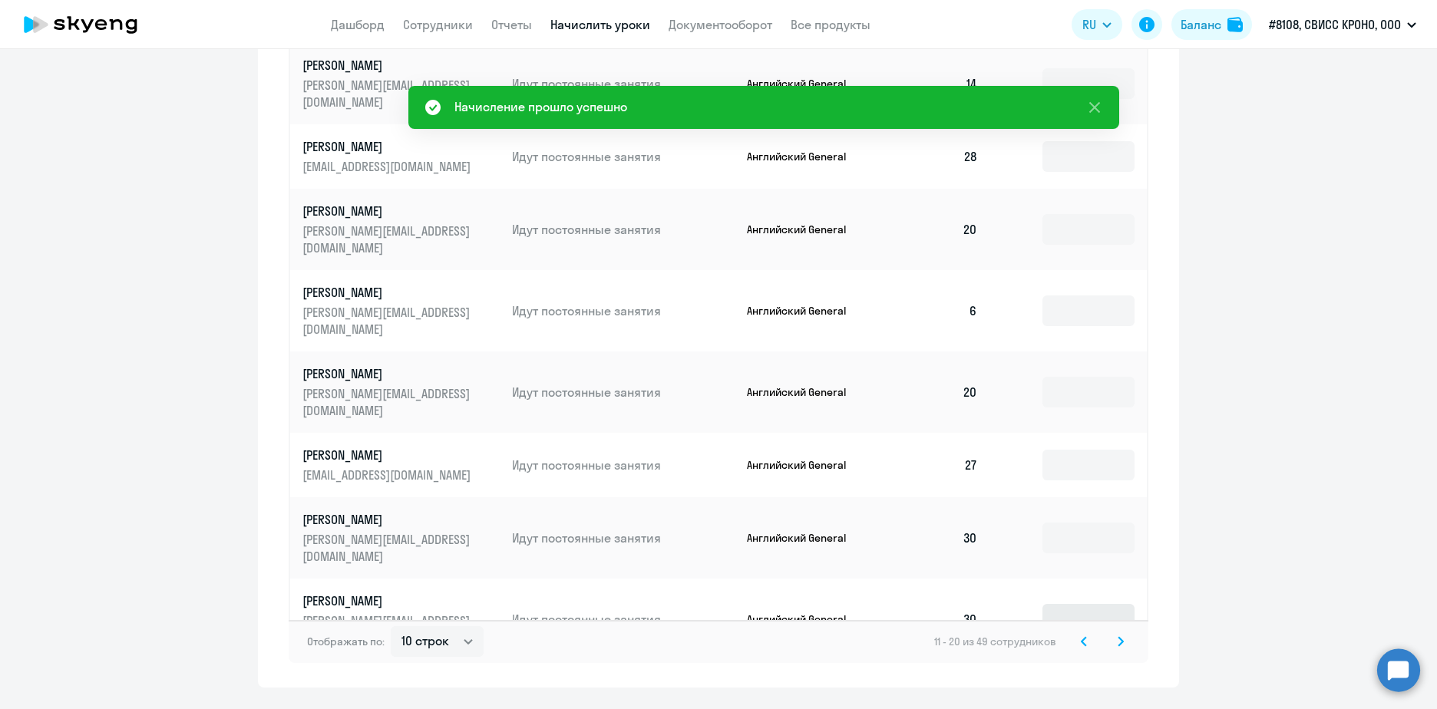
scroll to position [875, 0]
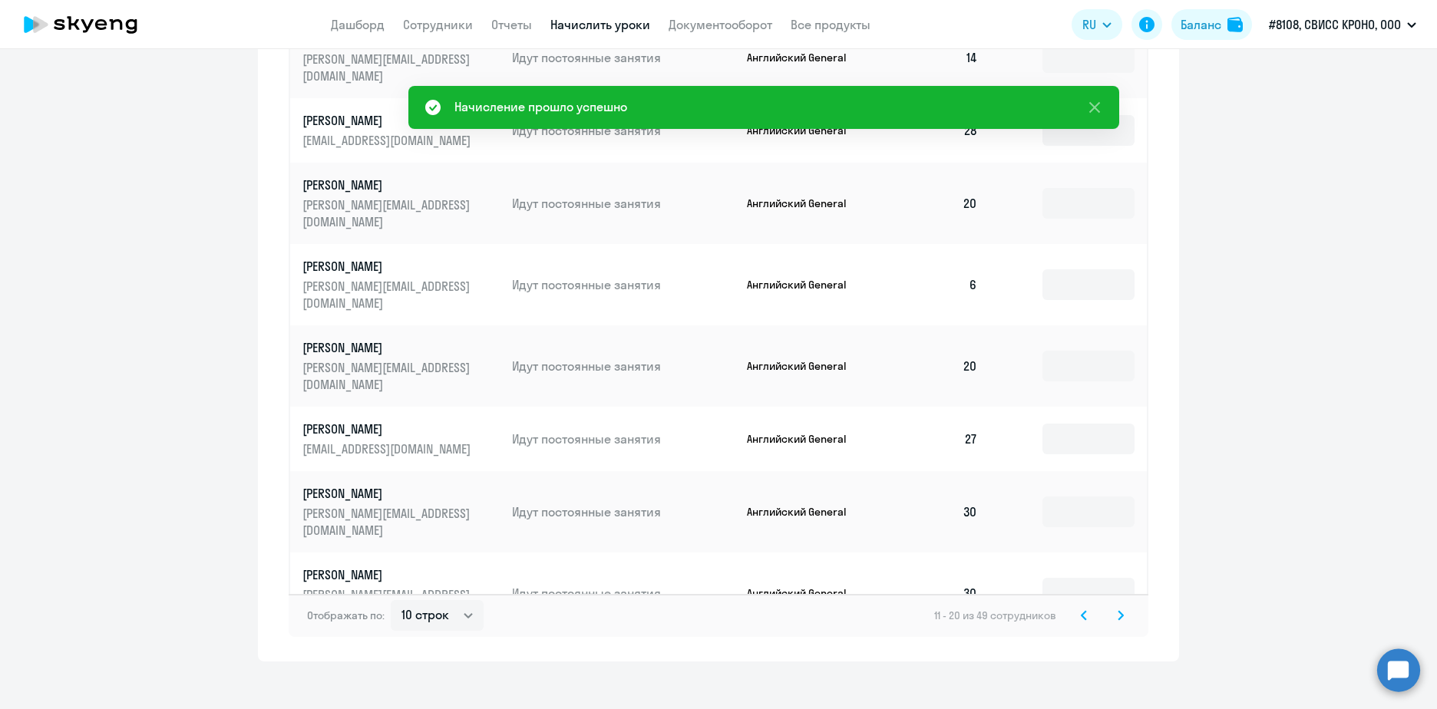
click at [1112, 606] on svg-icon at bounding box center [1121, 615] width 18 height 18
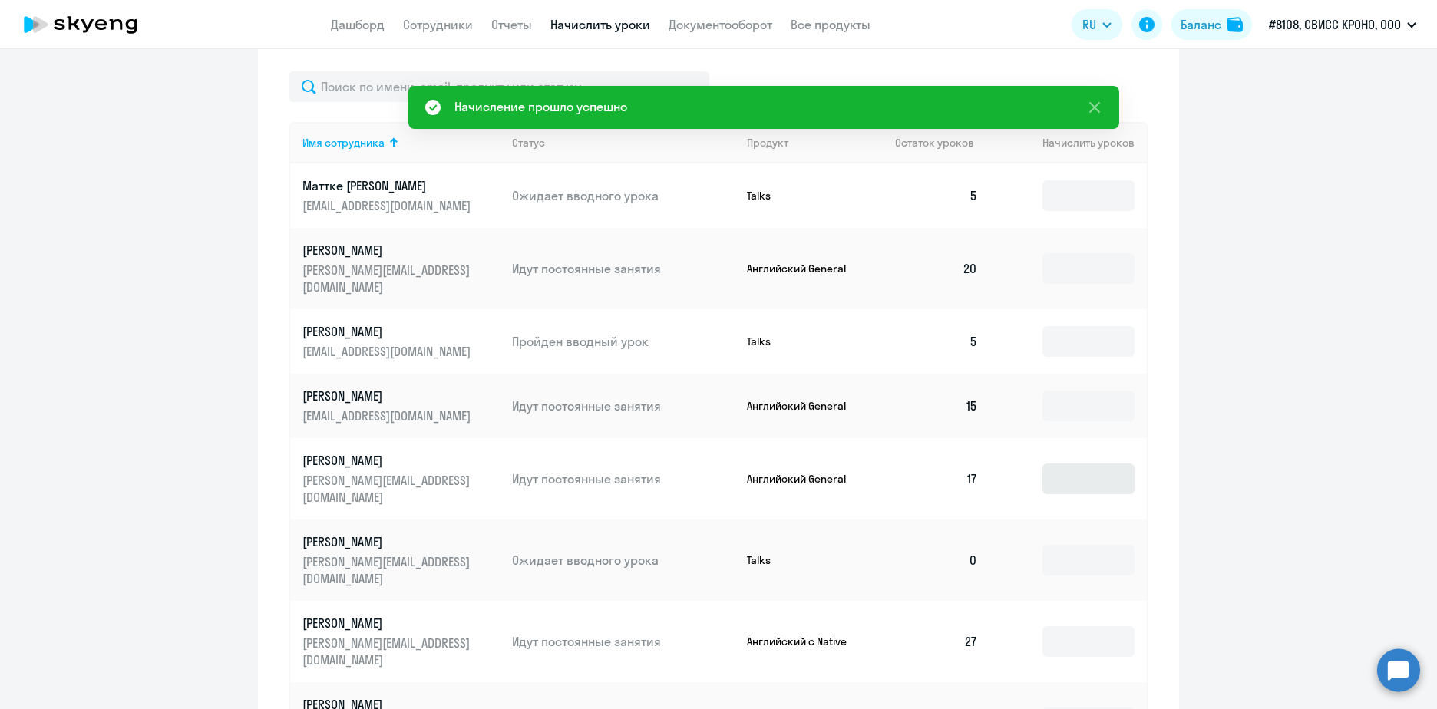
scroll to position [568, 0]
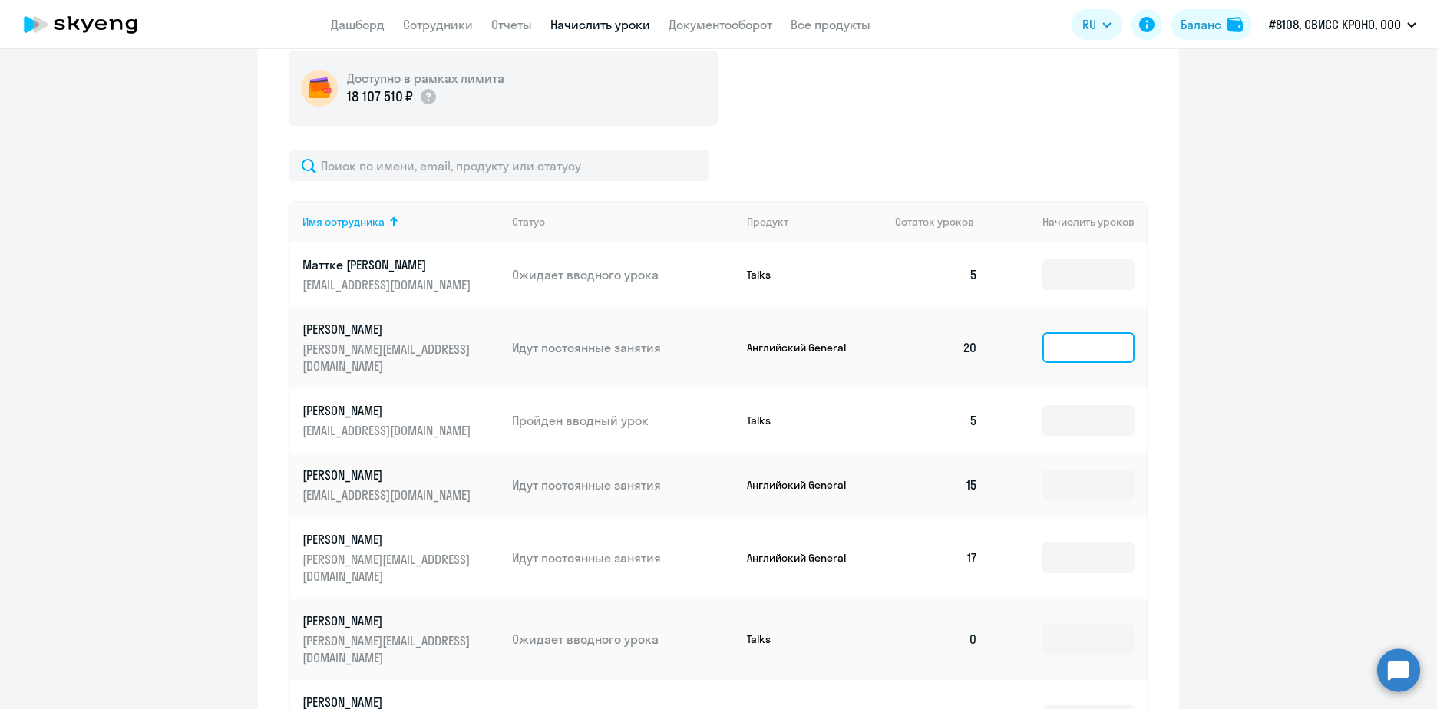
click at [1066, 332] on input at bounding box center [1089, 347] width 92 height 31
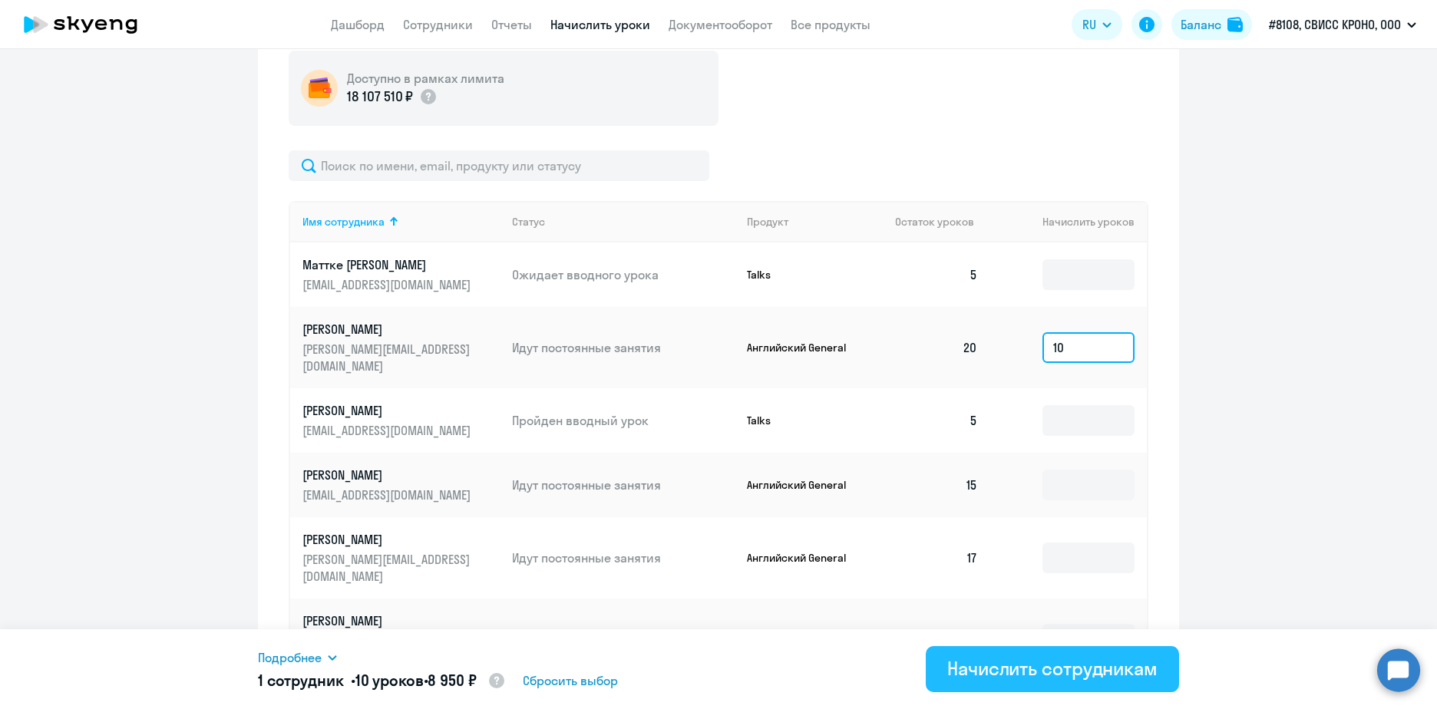
type input "10"
click at [1078, 666] on div "Начислить сотрудникам" at bounding box center [1052, 668] width 210 height 25
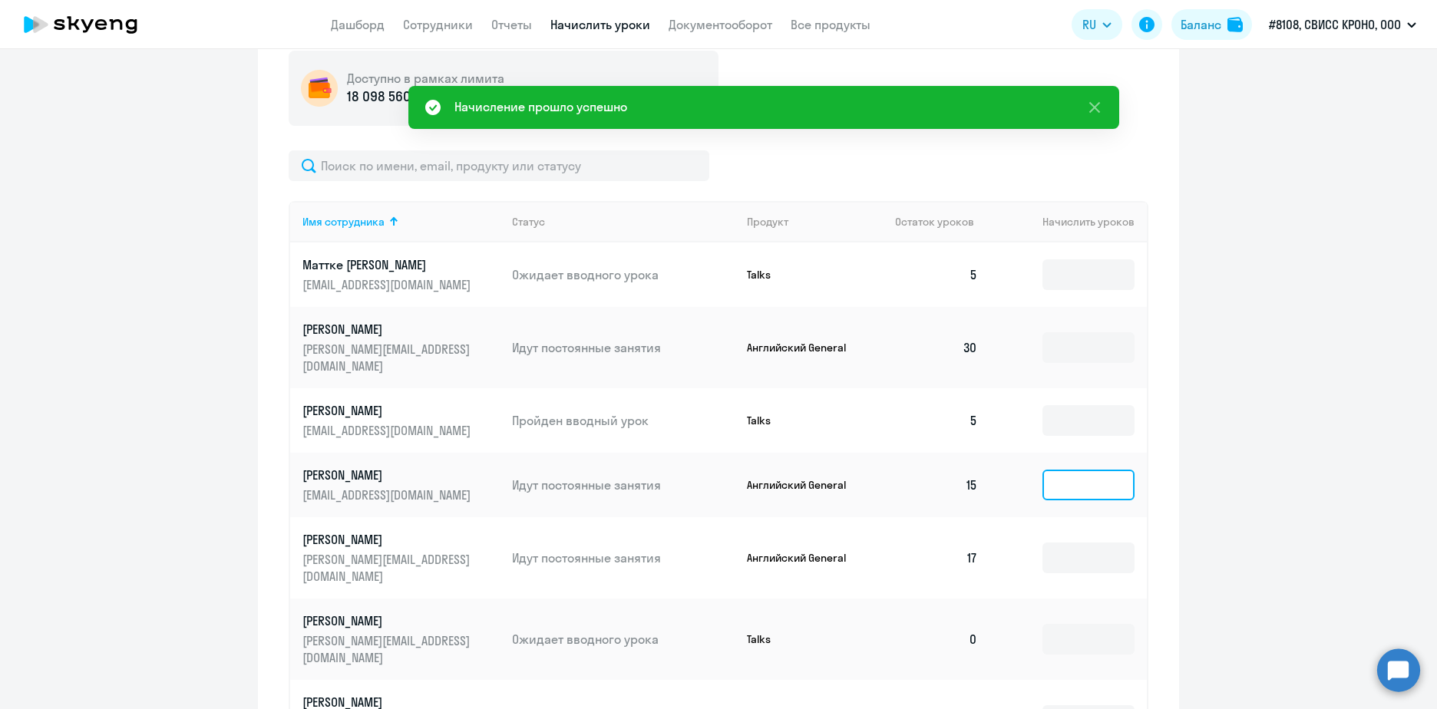
click at [1064, 470] on input at bounding box center [1089, 485] width 92 height 31
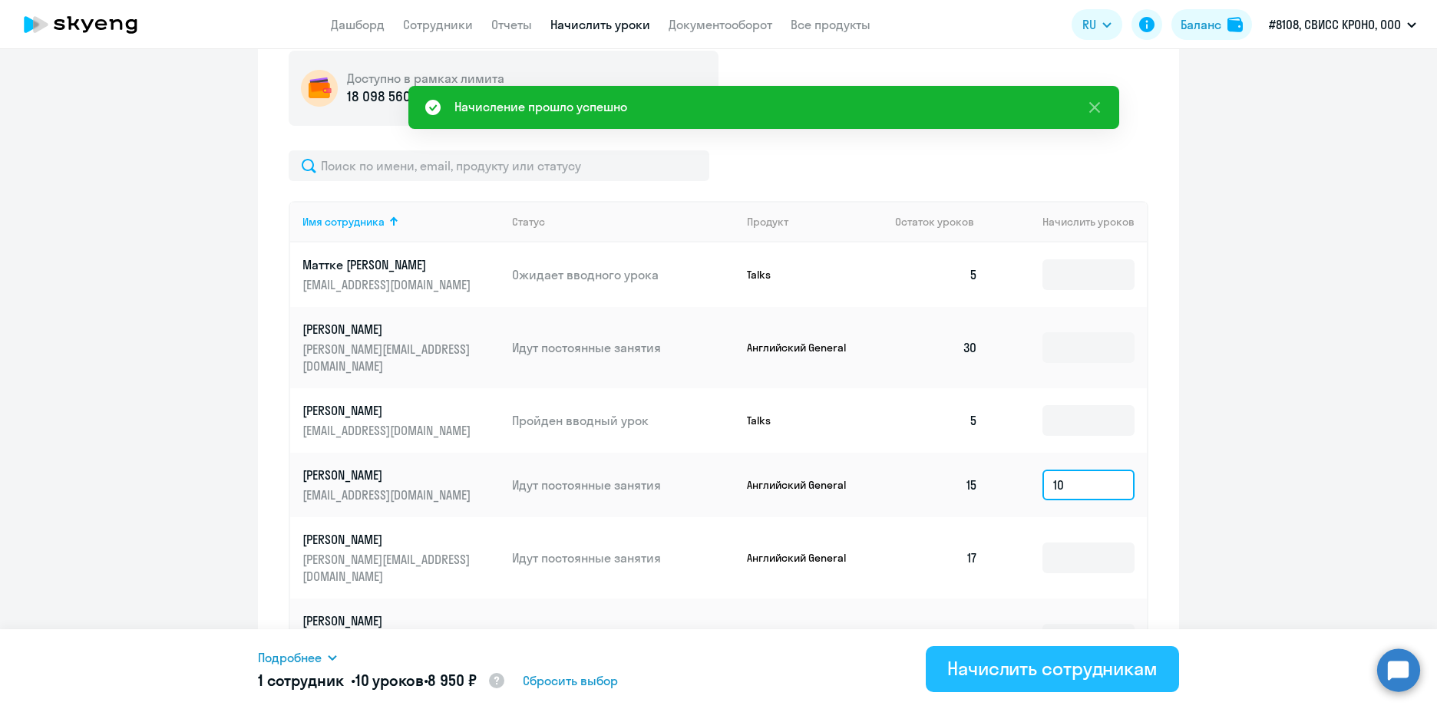
type input "10"
click at [1038, 671] on div "Начислить сотрудникам" at bounding box center [1052, 668] width 210 height 25
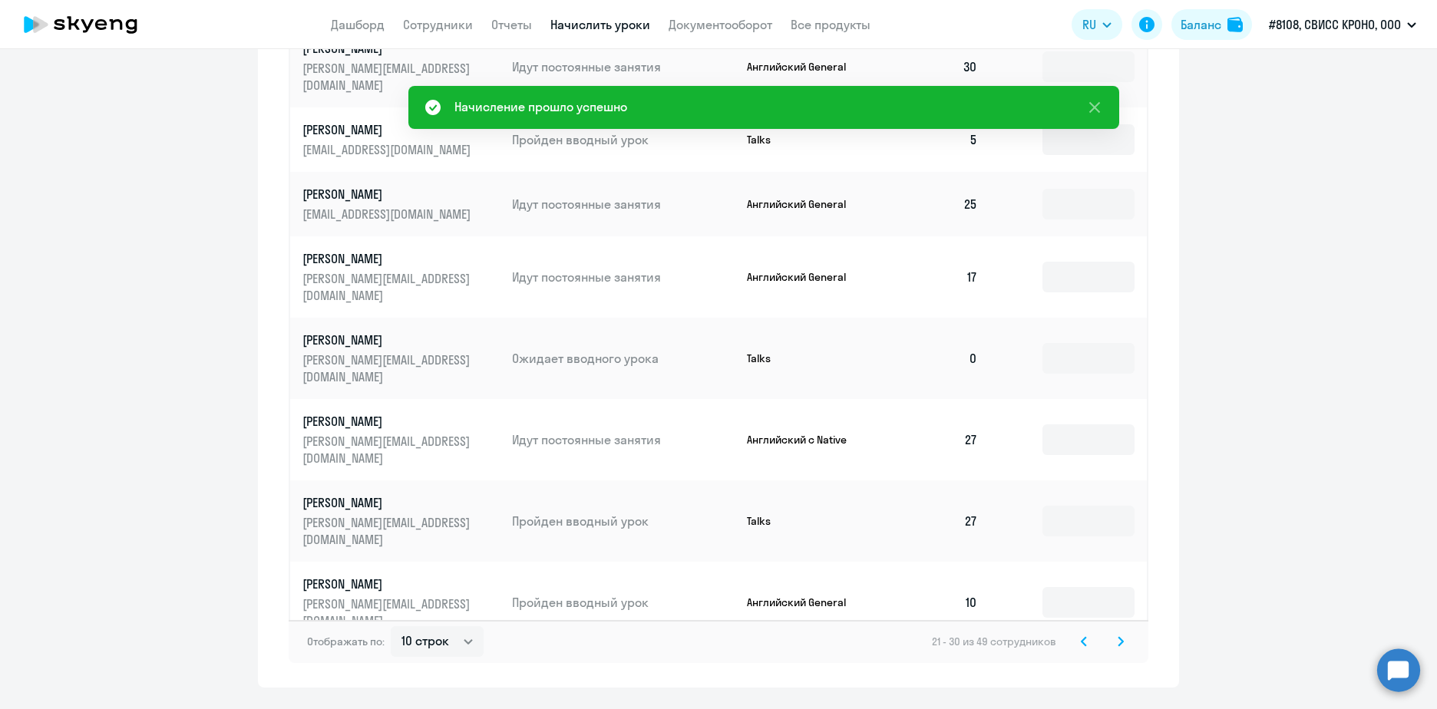
scroll to position [875, 0]
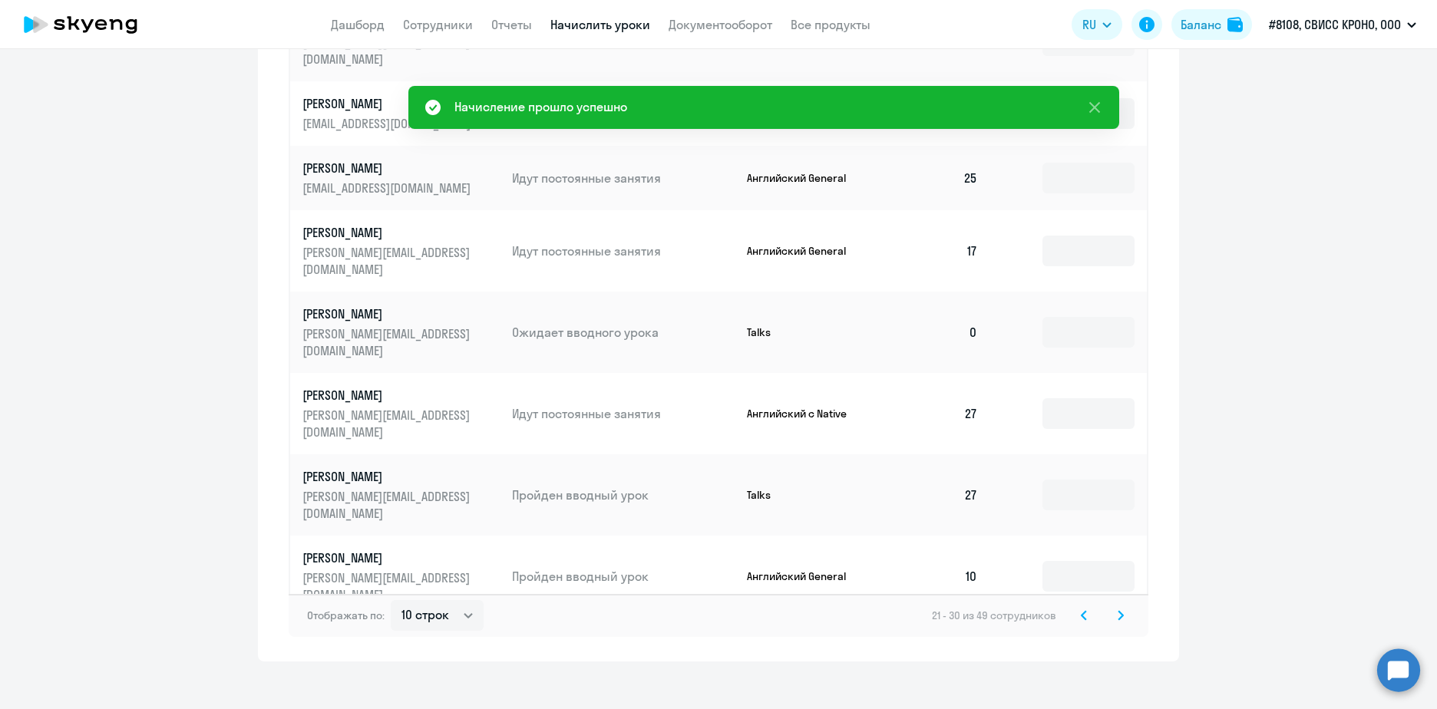
click at [1119, 606] on svg-icon at bounding box center [1121, 615] width 18 height 18
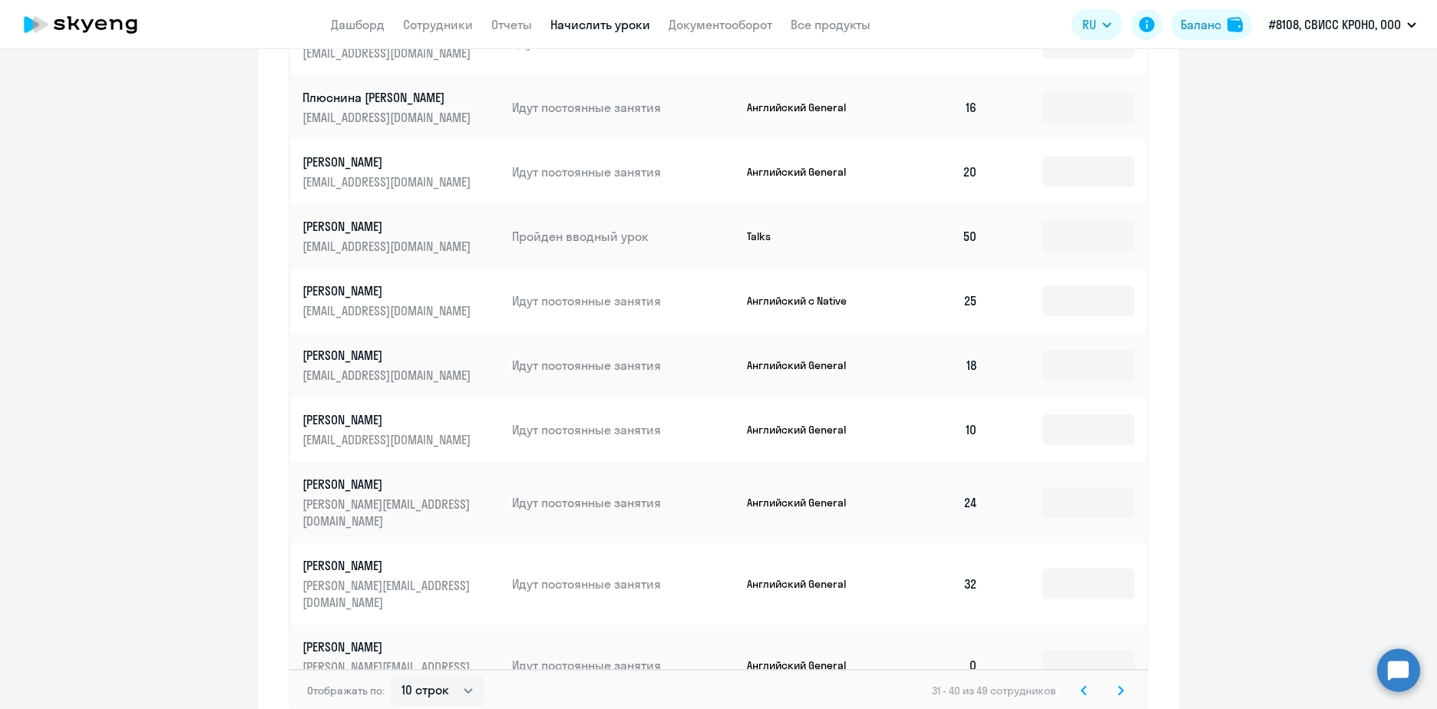
scroll to position [645, 0]
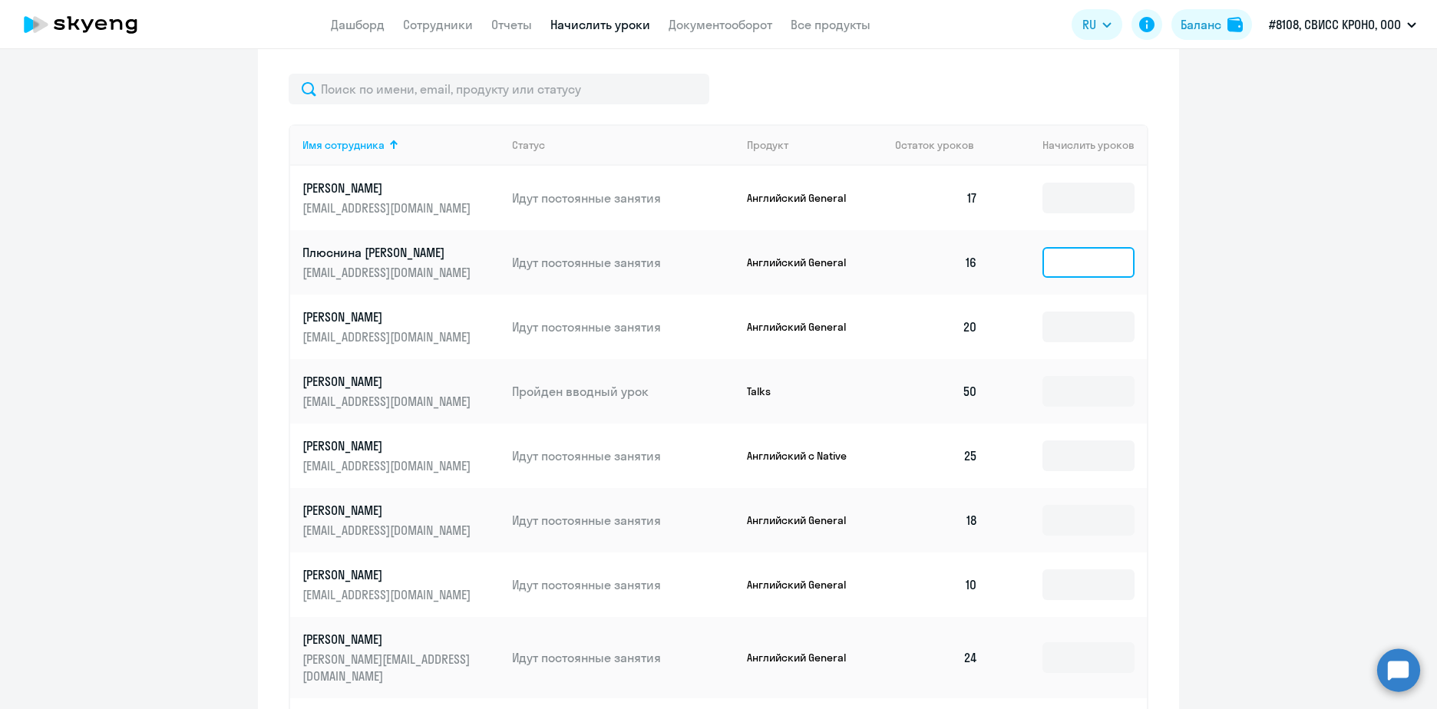
click at [1068, 255] on input at bounding box center [1089, 262] width 92 height 31
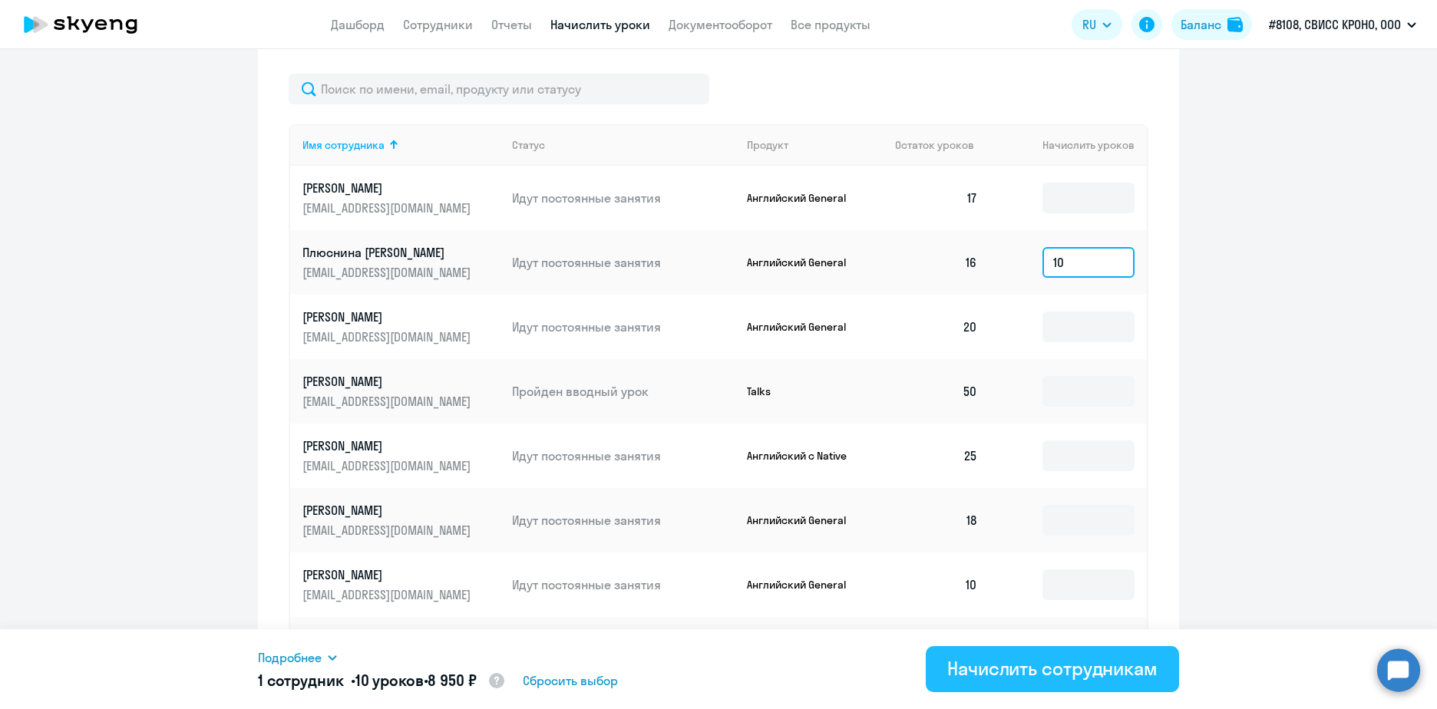
type input "10"
click at [1043, 665] on div "Начислить сотрудникам" at bounding box center [1052, 668] width 210 height 25
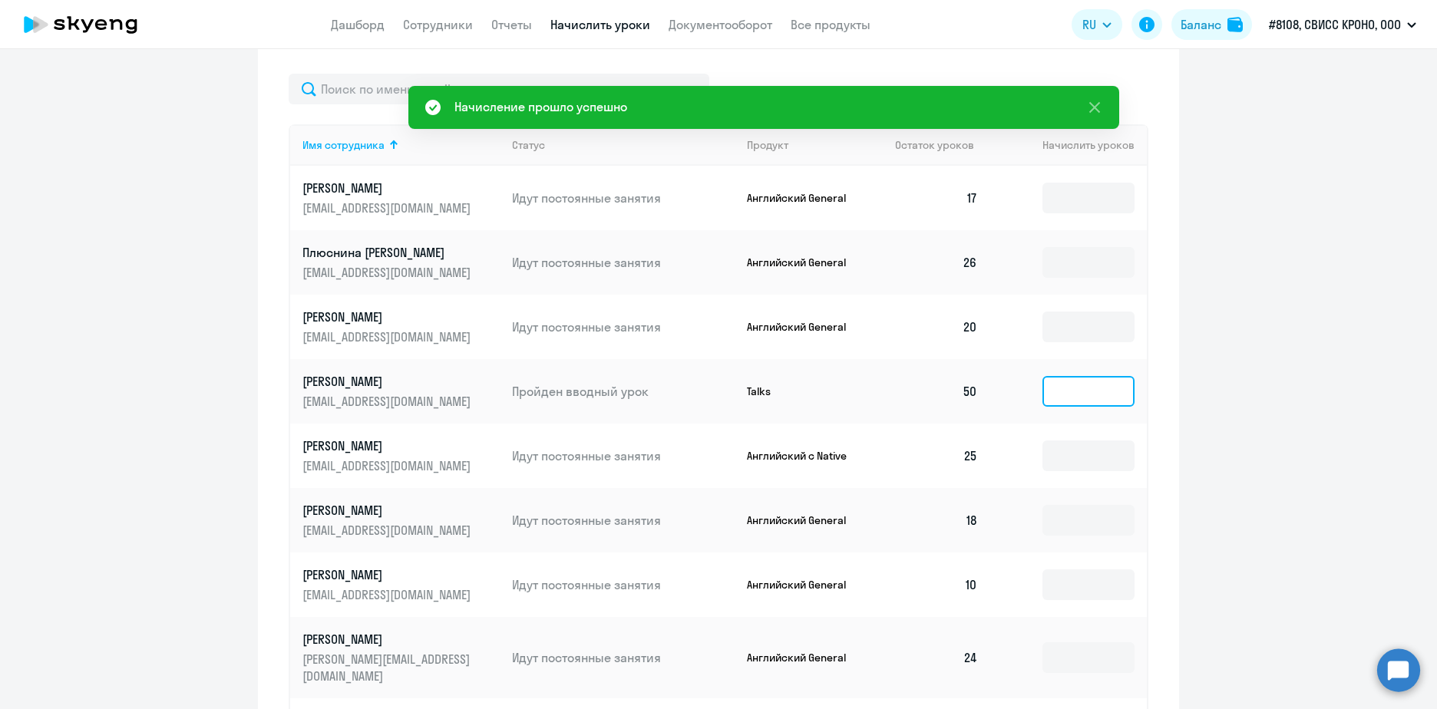
click at [1091, 385] on input at bounding box center [1089, 391] width 92 height 31
click at [1091, 452] on input at bounding box center [1089, 456] width 92 height 31
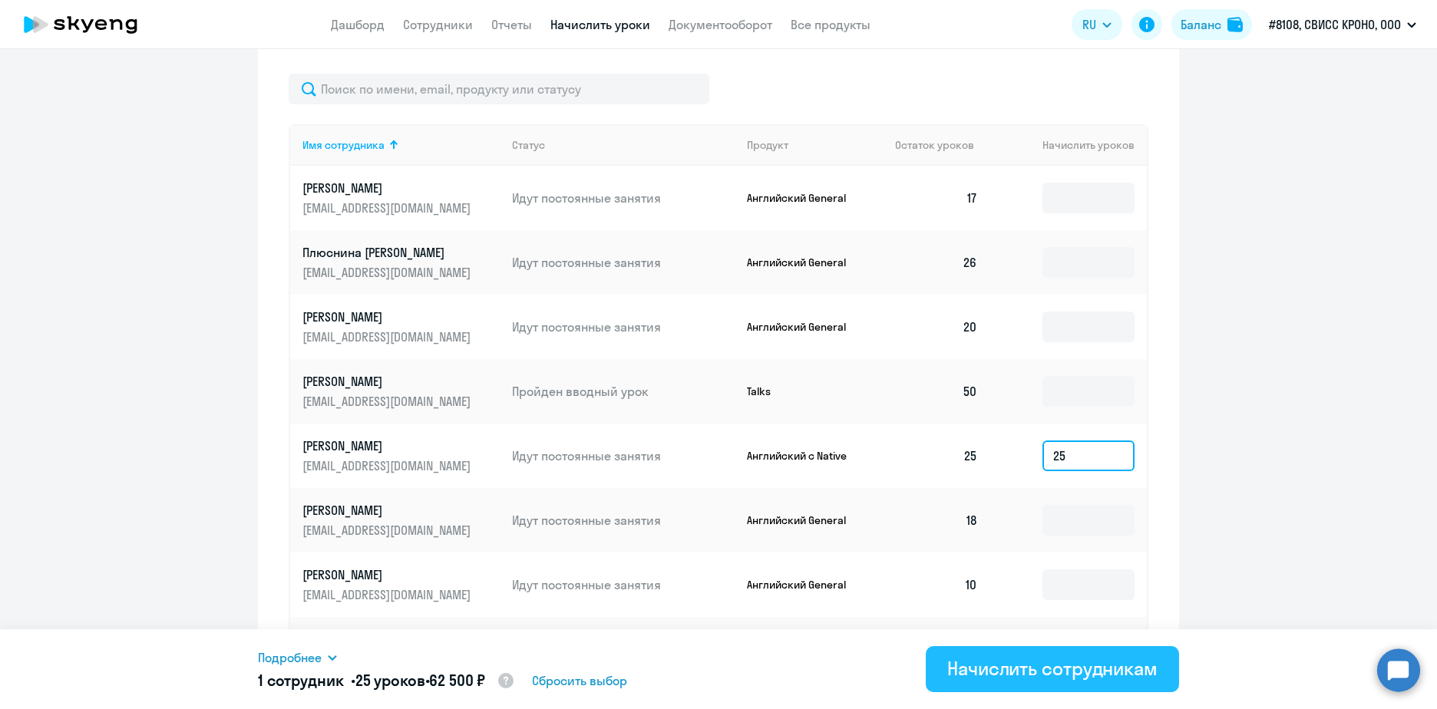
type input "25"
click at [986, 669] on div "Начислить сотрудникам" at bounding box center [1052, 668] width 210 height 25
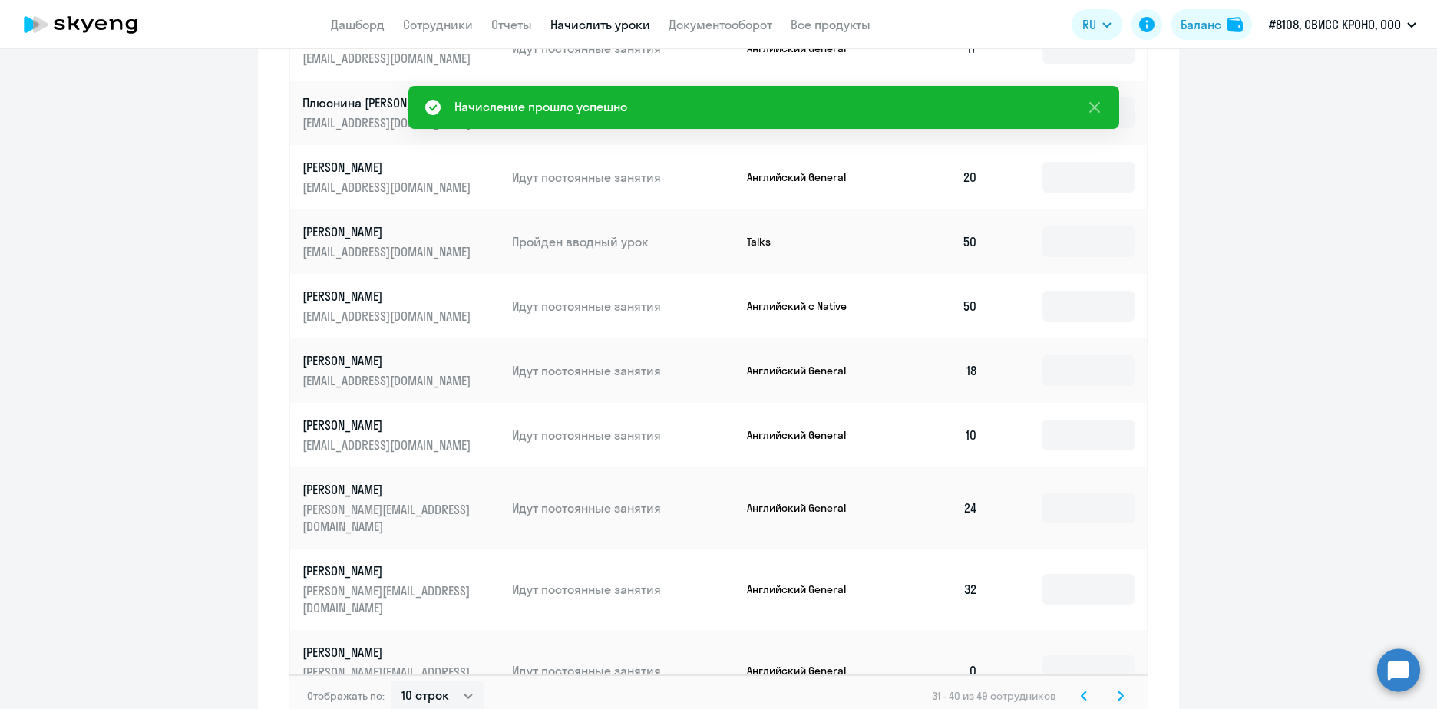
scroll to position [798, 0]
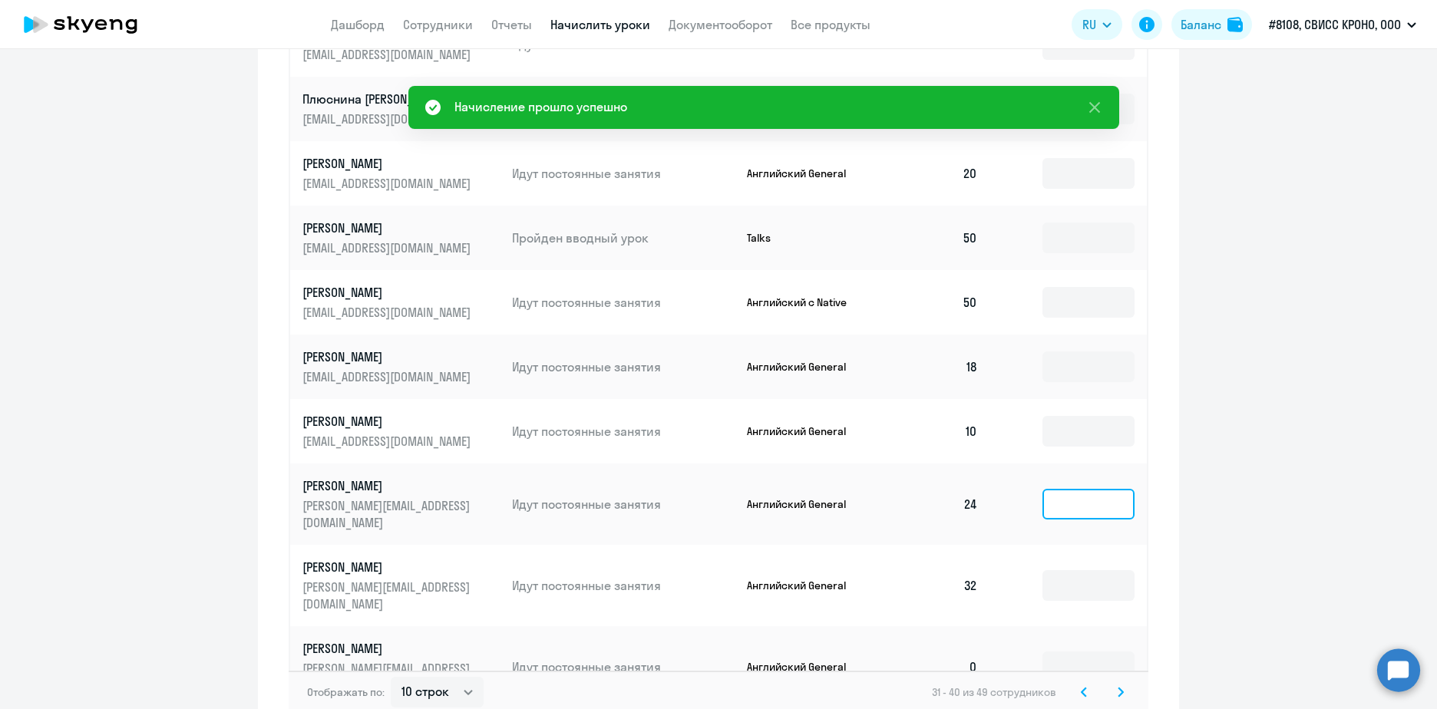
click at [1073, 490] on input at bounding box center [1089, 504] width 92 height 31
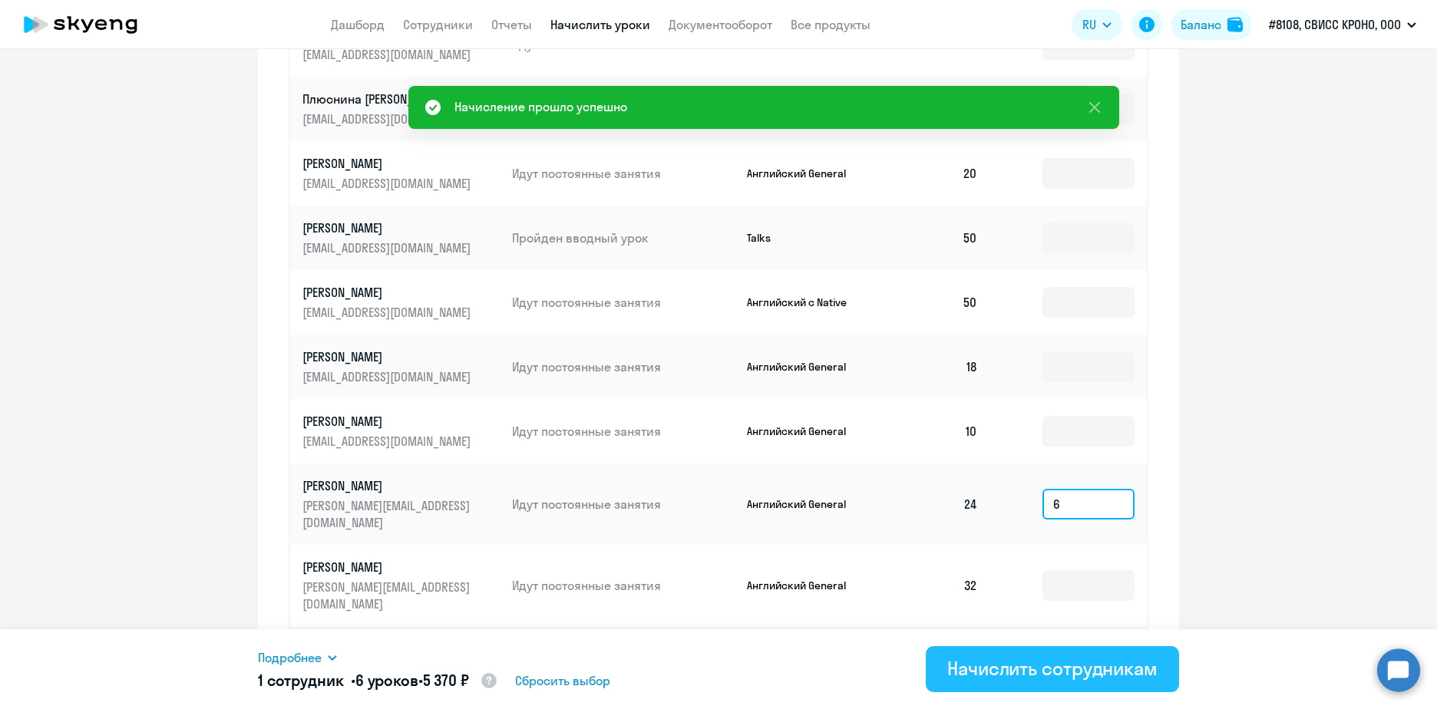
type input "6"
click at [1000, 679] on div "Начислить сотрудникам" at bounding box center [1052, 668] width 210 height 25
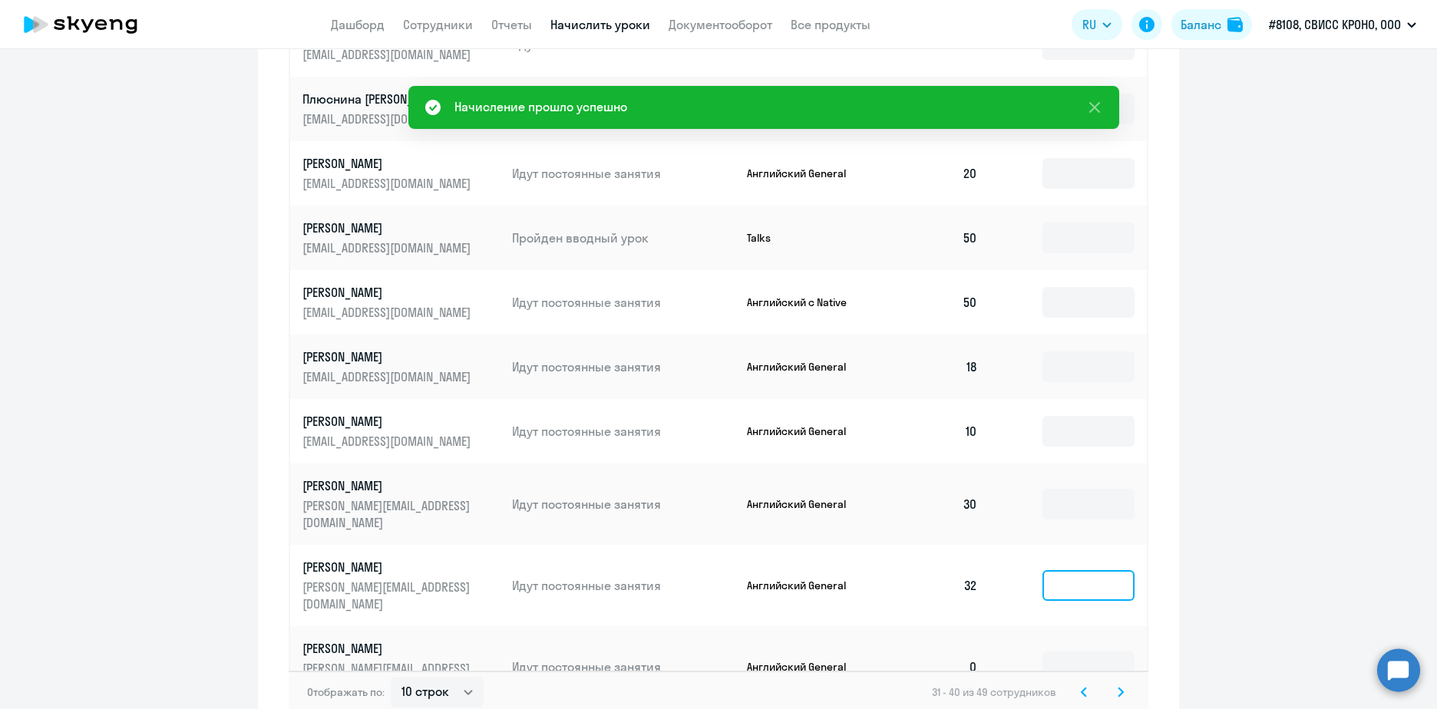
click at [1083, 570] on input at bounding box center [1089, 585] width 92 height 31
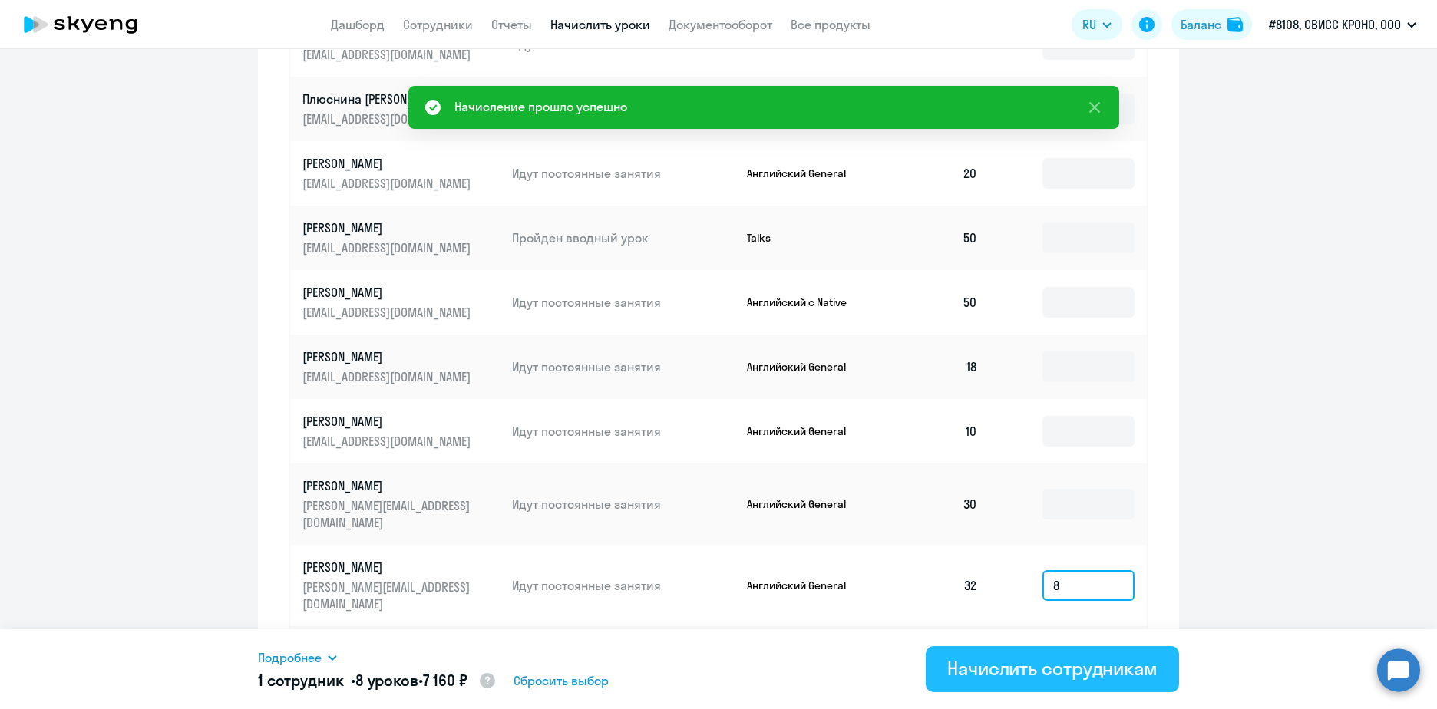
type input "8"
click at [1062, 675] on div "Начислить сотрудникам" at bounding box center [1052, 668] width 210 height 25
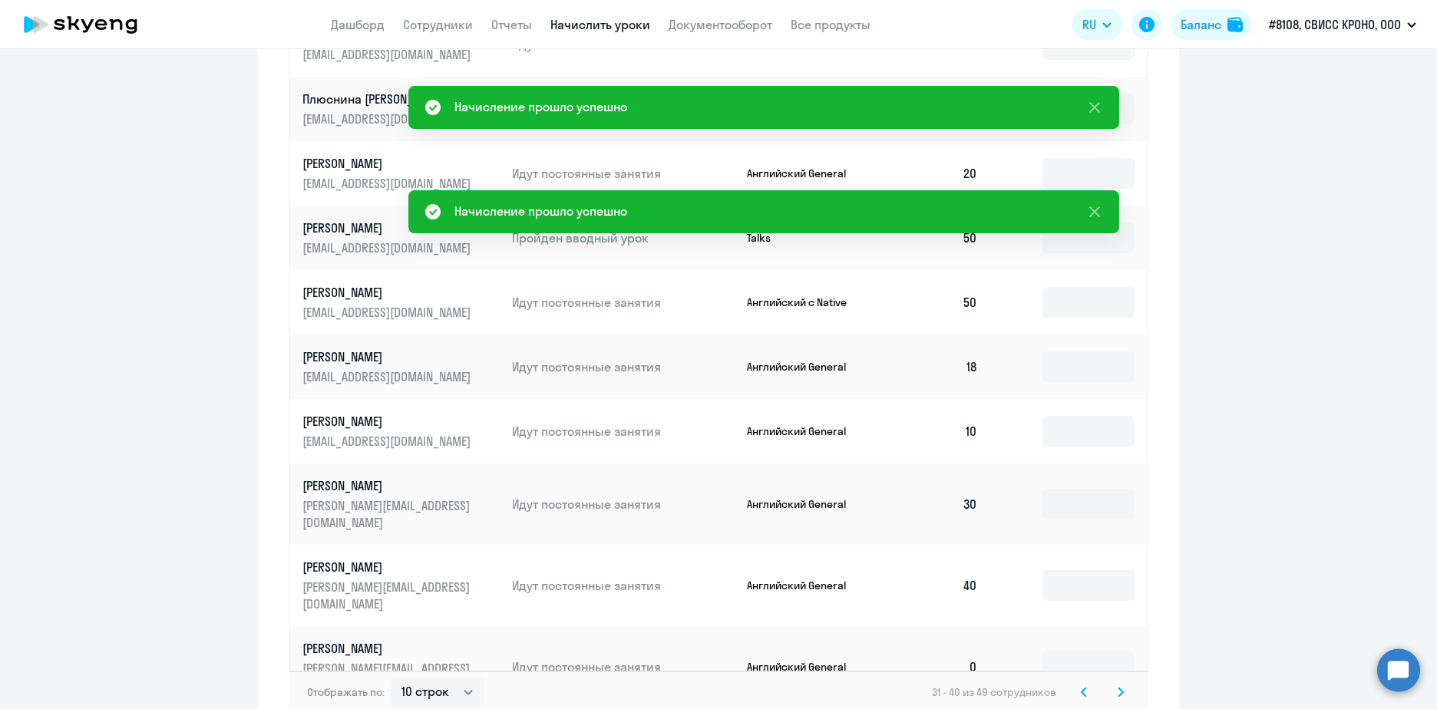
click at [1119, 688] on icon at bounding box center [1121, 692] width 5 height 8
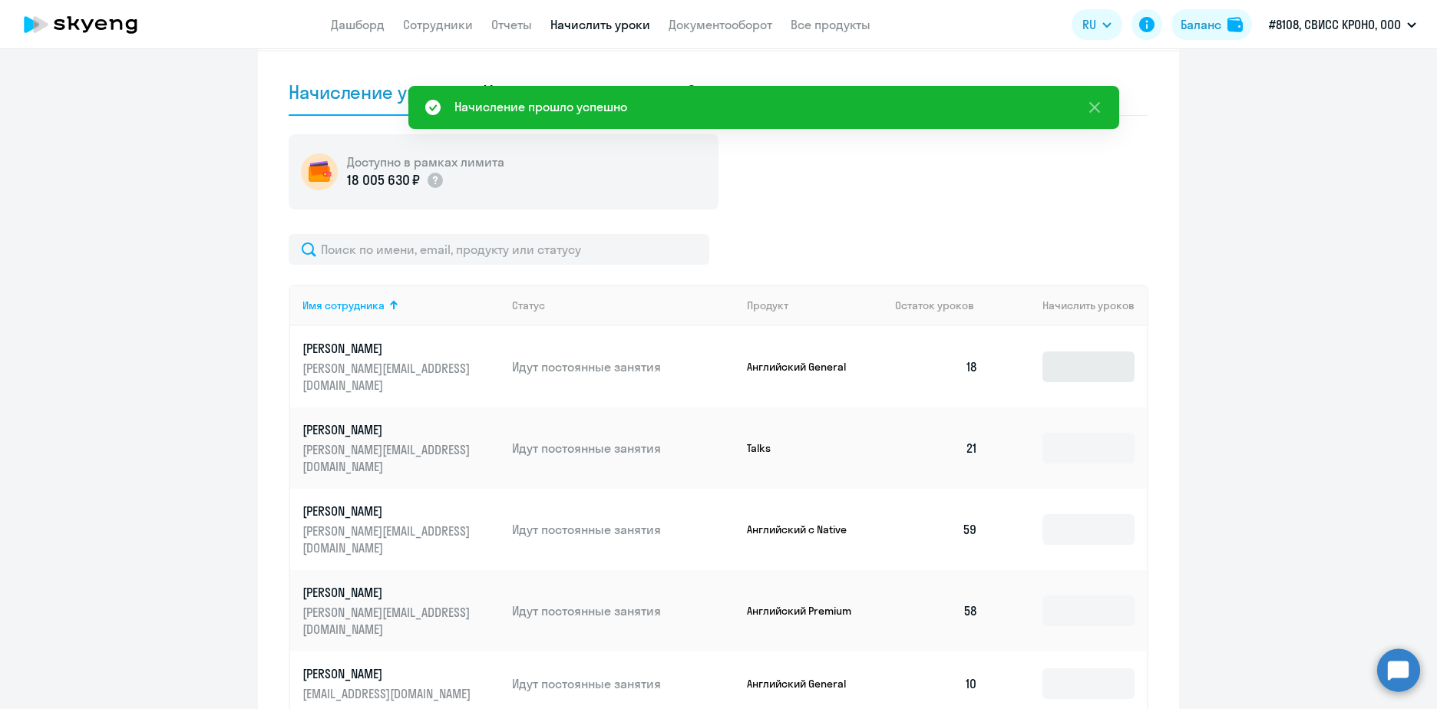
scroll to position [491, 0]
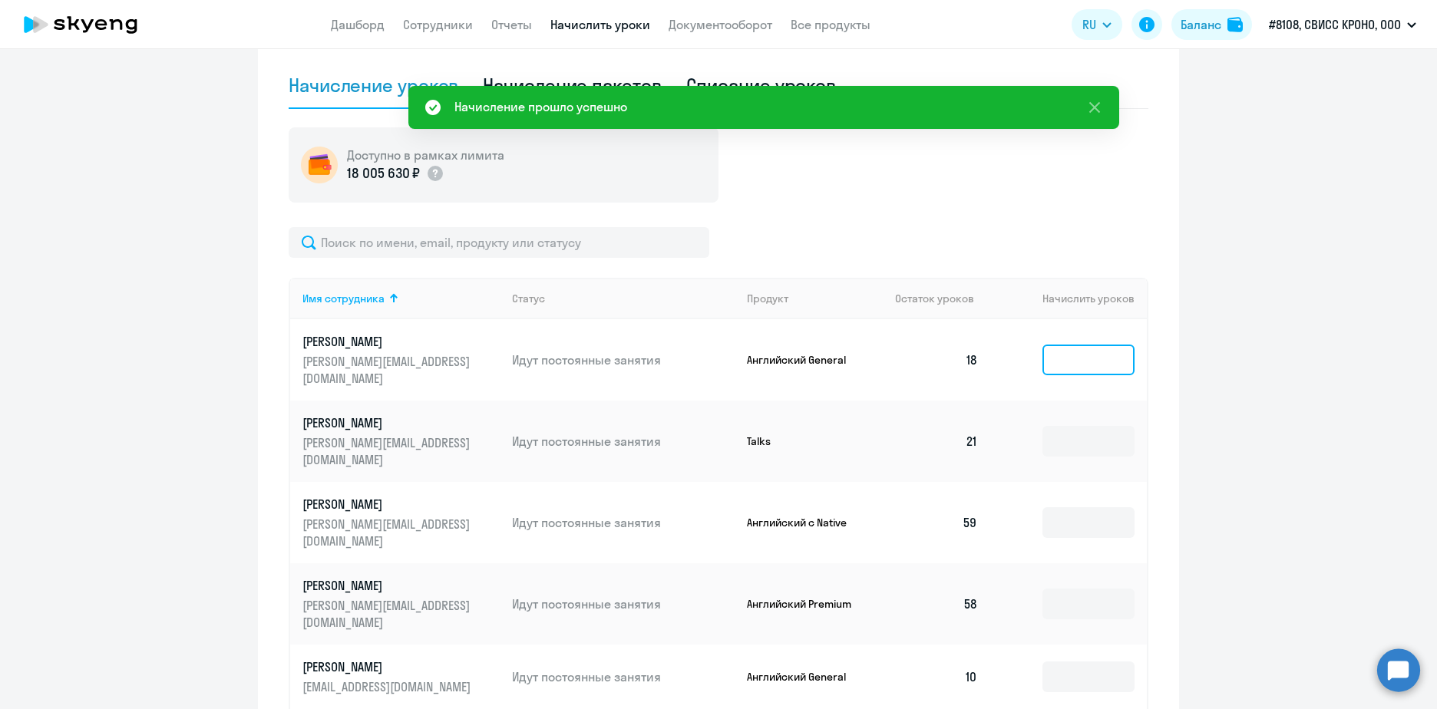
click at [1063, 368] on input at bounding box center [1089, 360] width 92 height 31
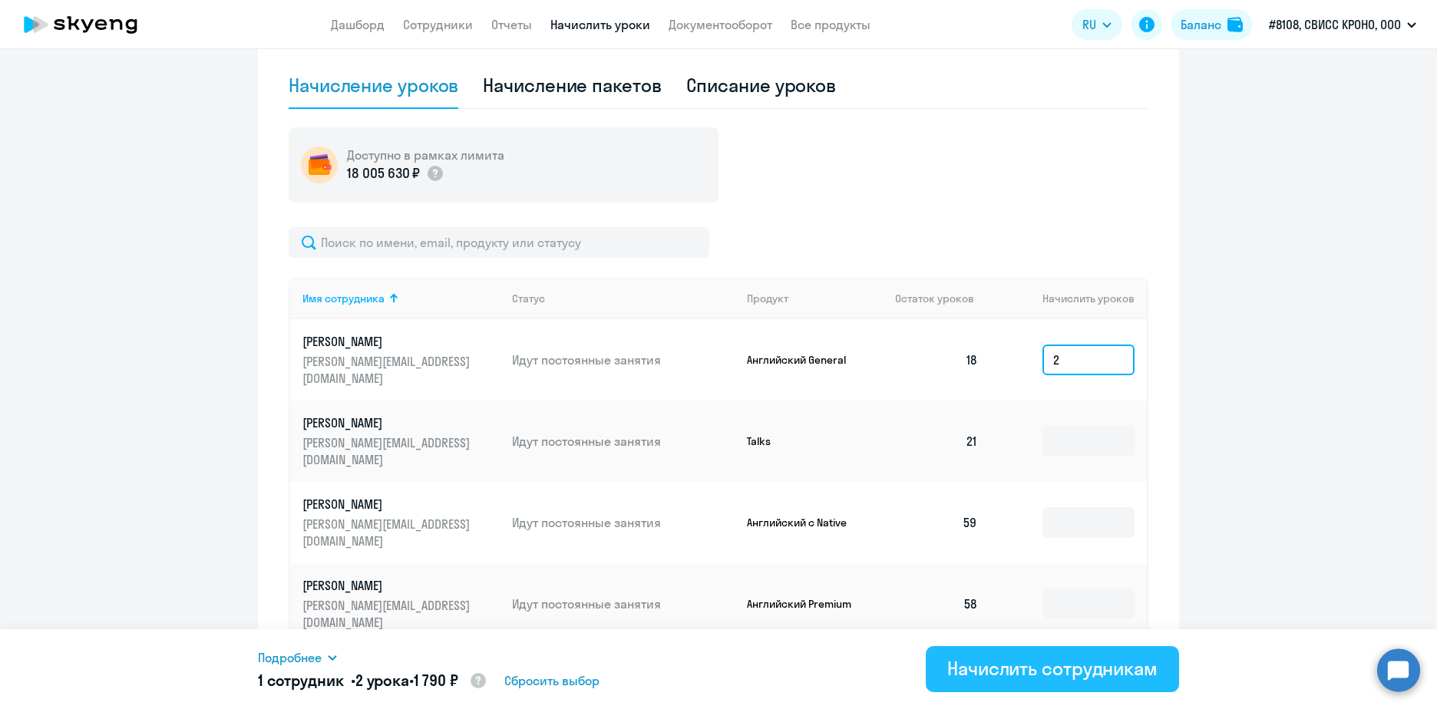
type input "2"
click at [1006, 667] on div "Начислить сотрудникам" at bounding box center [1052, 668] width 210 height 25
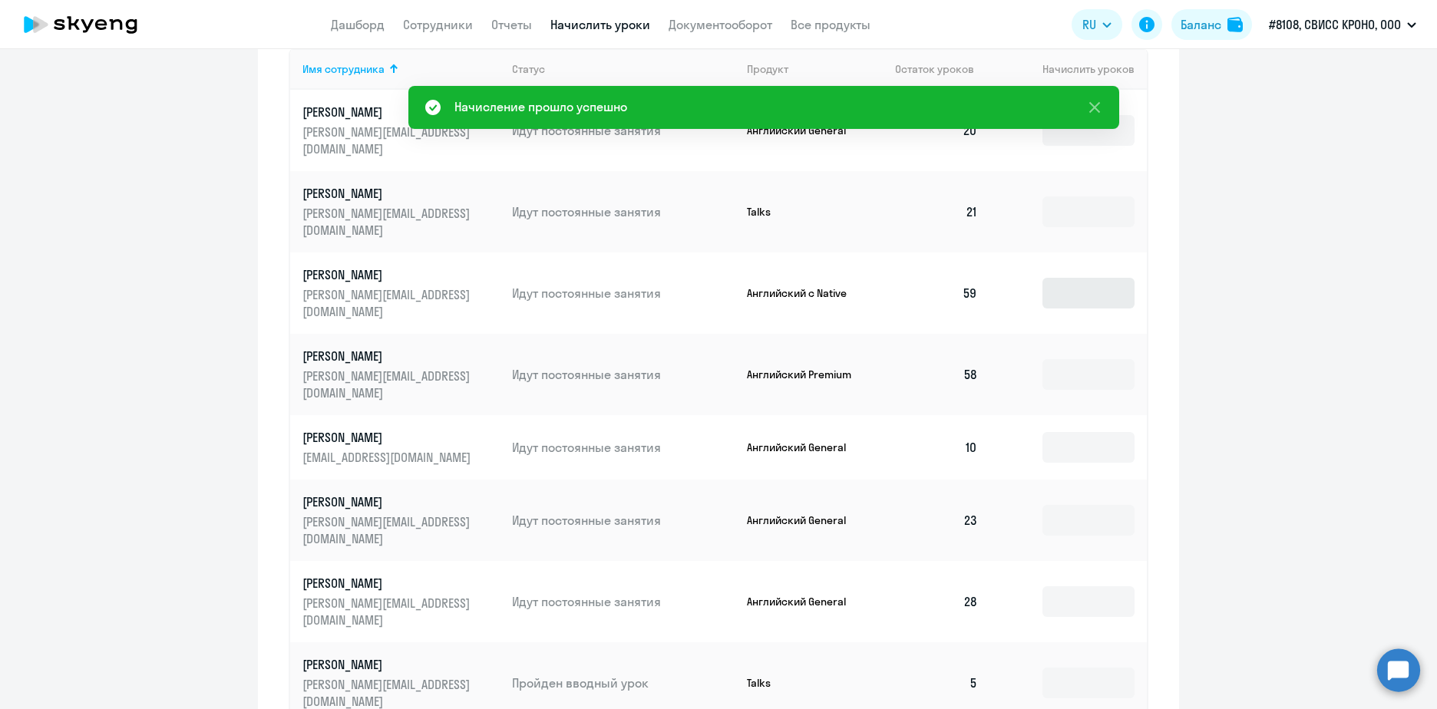
scroll to position [722, 0]
click at [1082, 359] on input at bounding box center [1089, 374] width 92 height 31
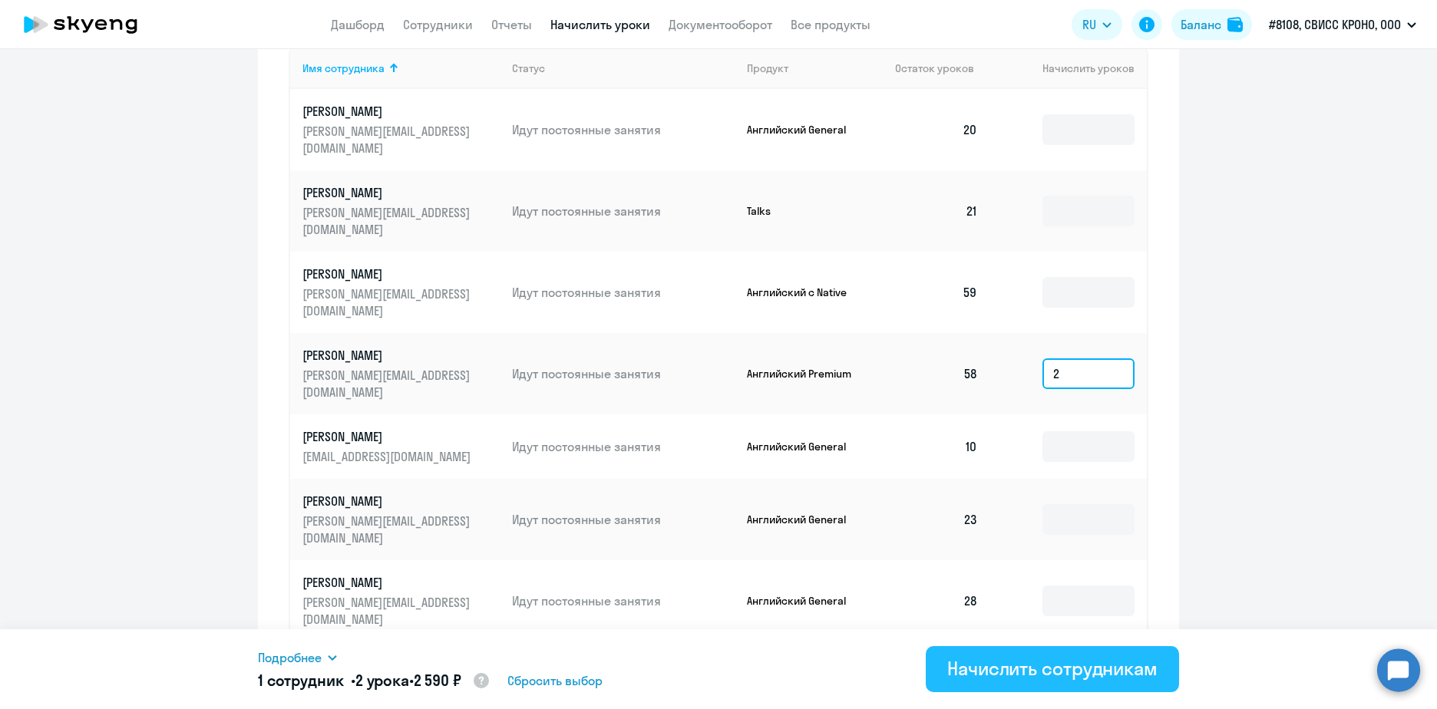
type input "2"
click at [988, 669] on div "Начислить сотрудникам" at bounding box center [1052, 668] width 210 height 25
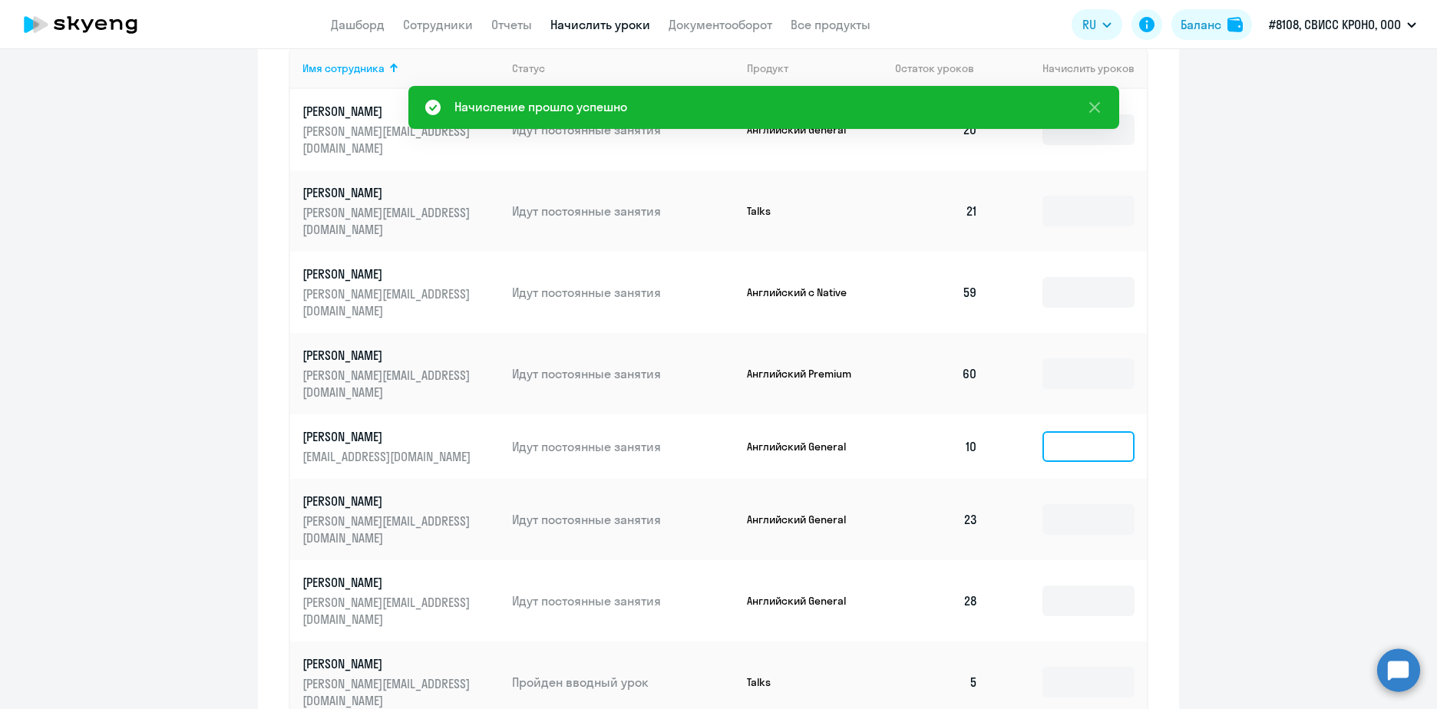
click at [1072, 431] on input at bounding box center [1089, 446] width 92 height 31
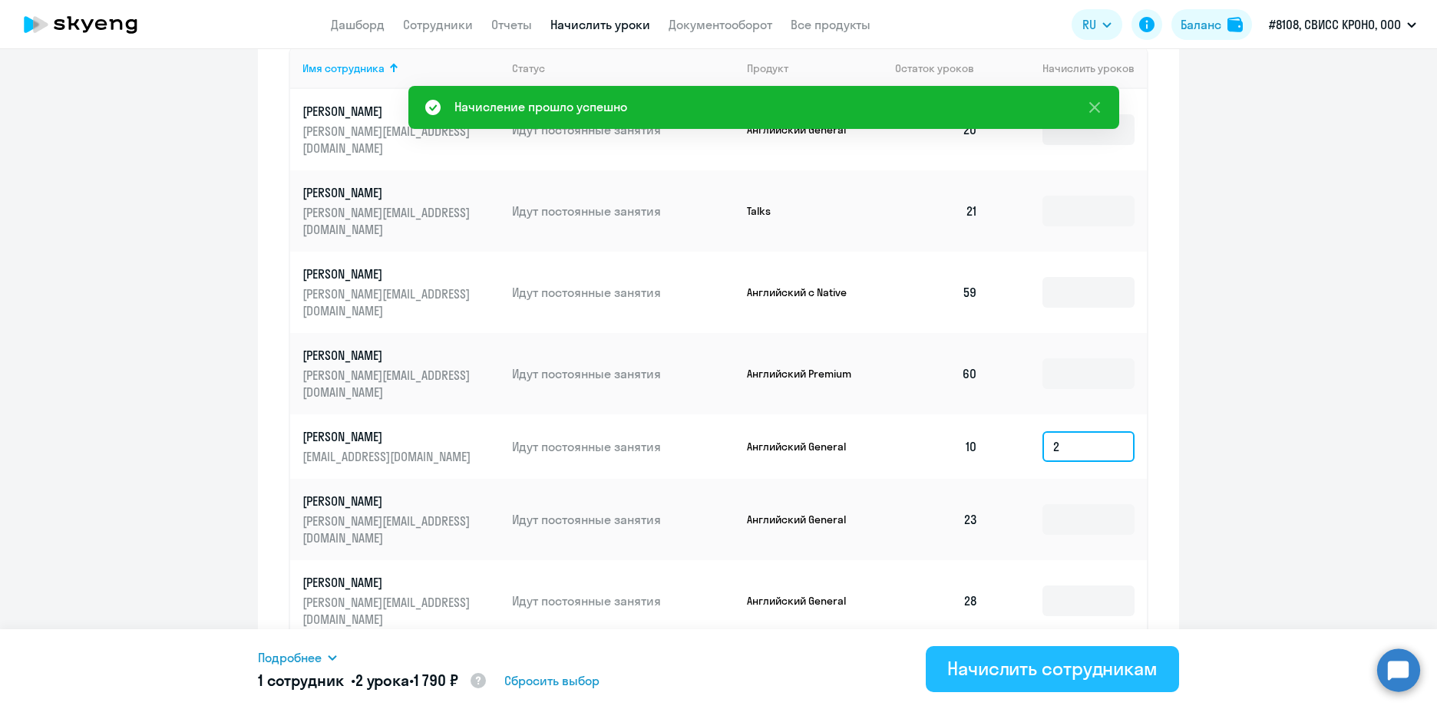
type input "2"
click at [1037, 671] on div "Начислить сотрудникам" at bounding box center [1052, 668] width 210 height 25
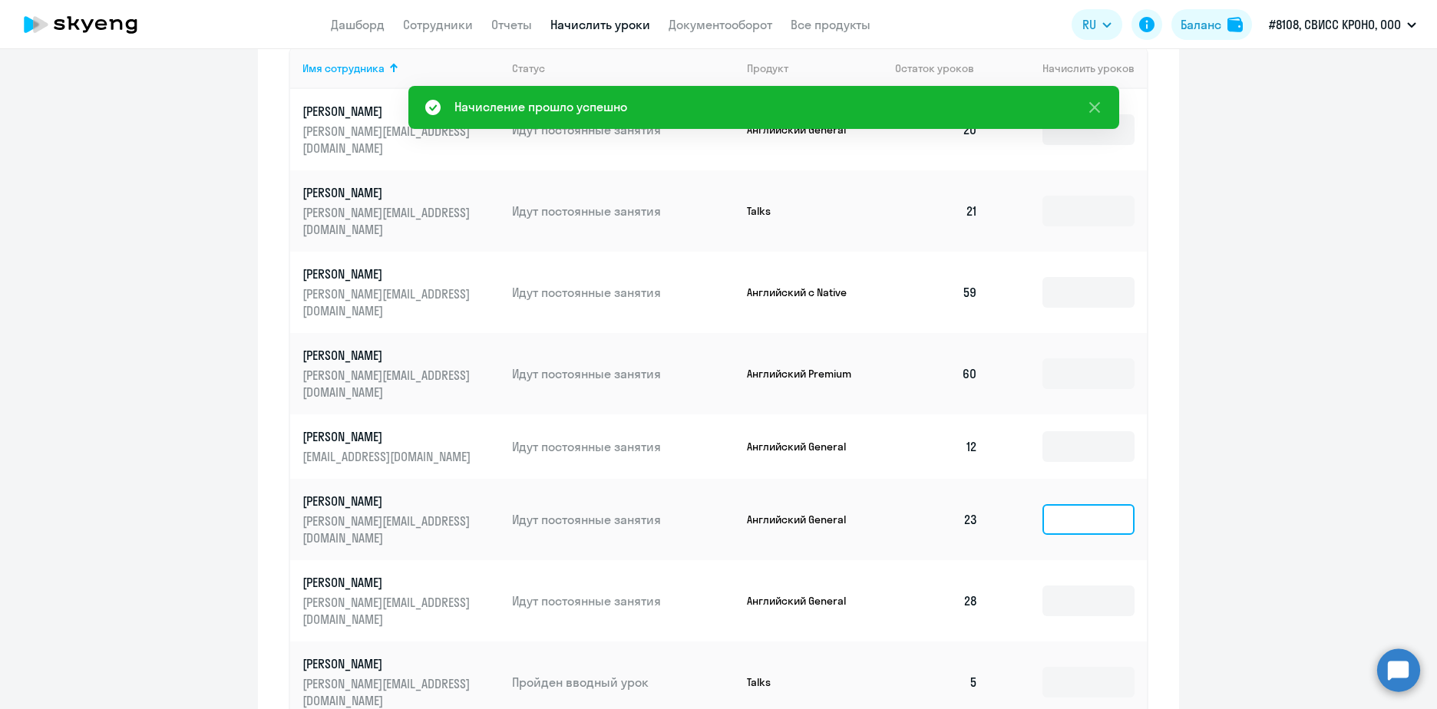
click at [1089, 504] on input at bounding box center [1089, 519] width 92 height 31
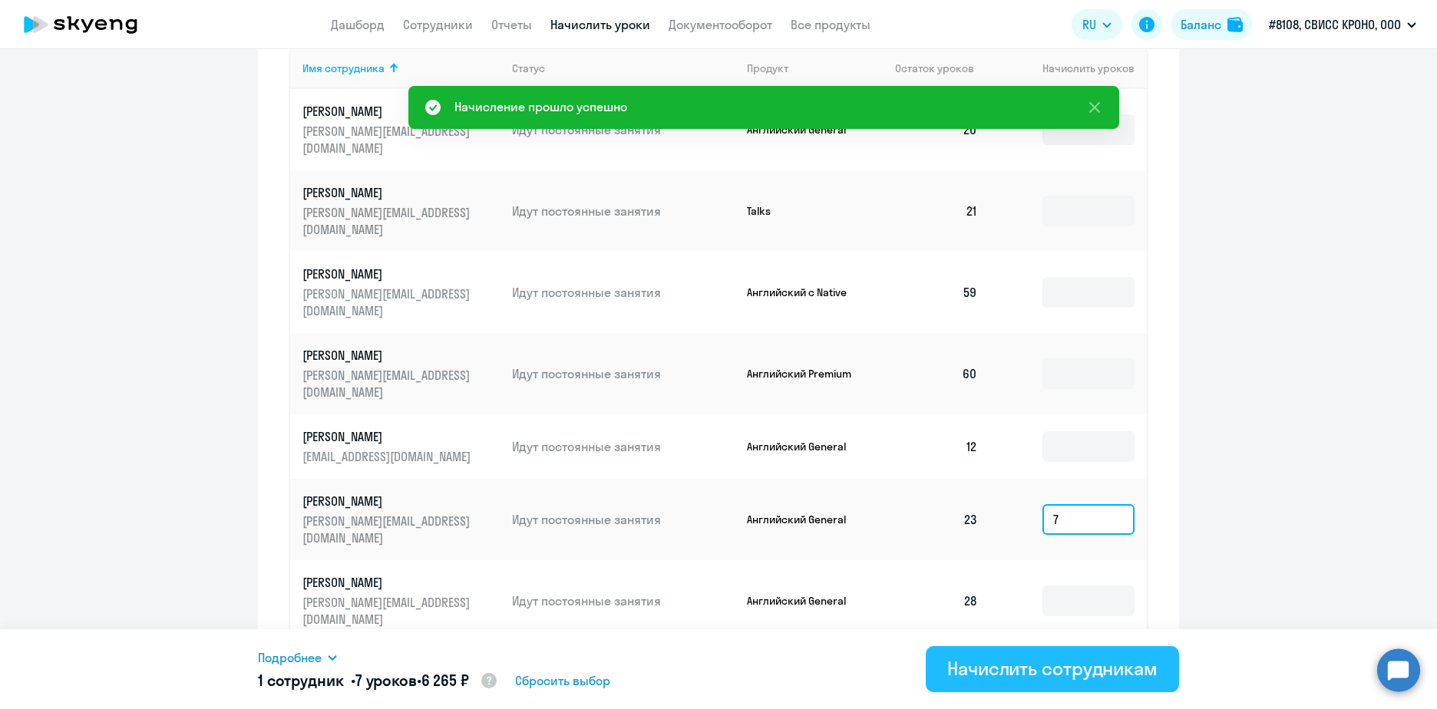
type input "7"
click at [1001, 669] on div "Начислить сотрудникам" at bounding box center [1052, 668] width 210 height 25
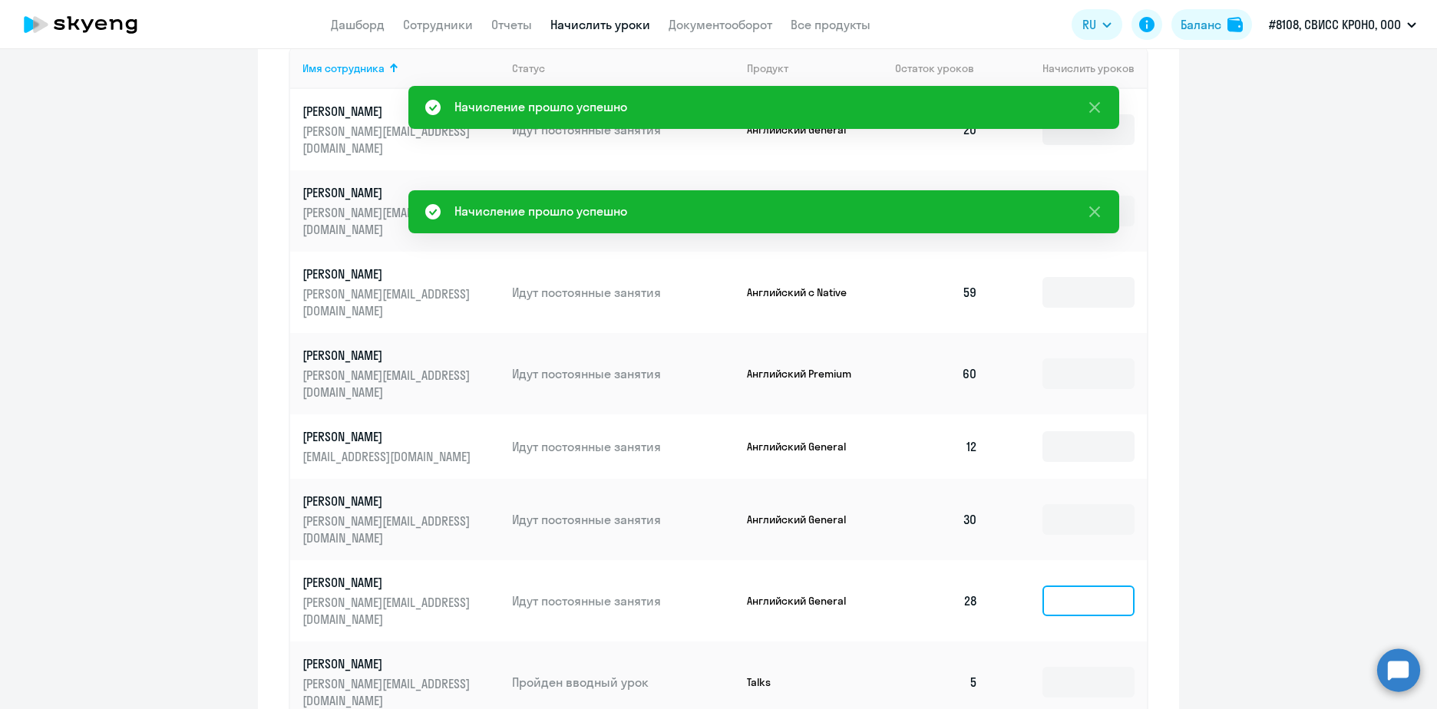
click at [1047, 586] on input at bounding box center [1089, 601] width 92 height 31
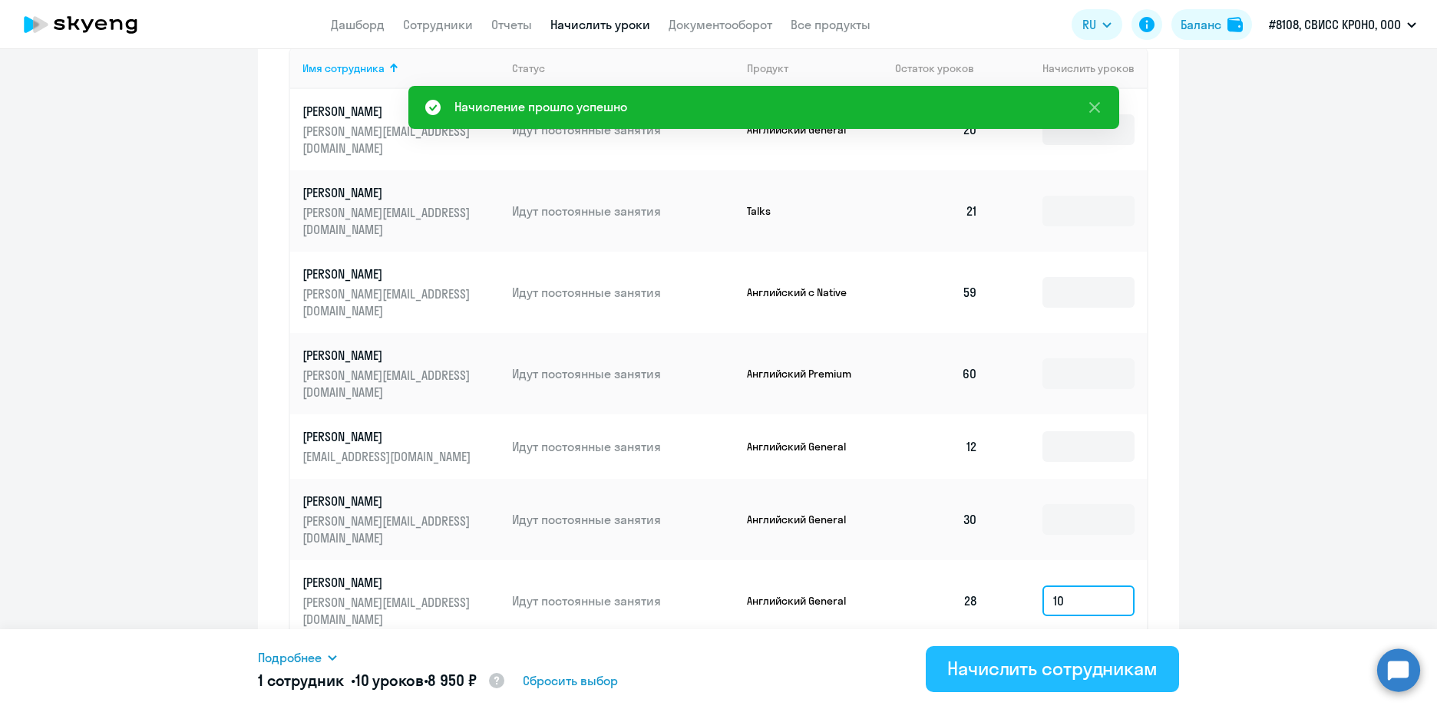
type input "10"
click at [1048, 667] on div "Начислить сотрудникам" at bounding box center [1052, 668] width 210 height 25
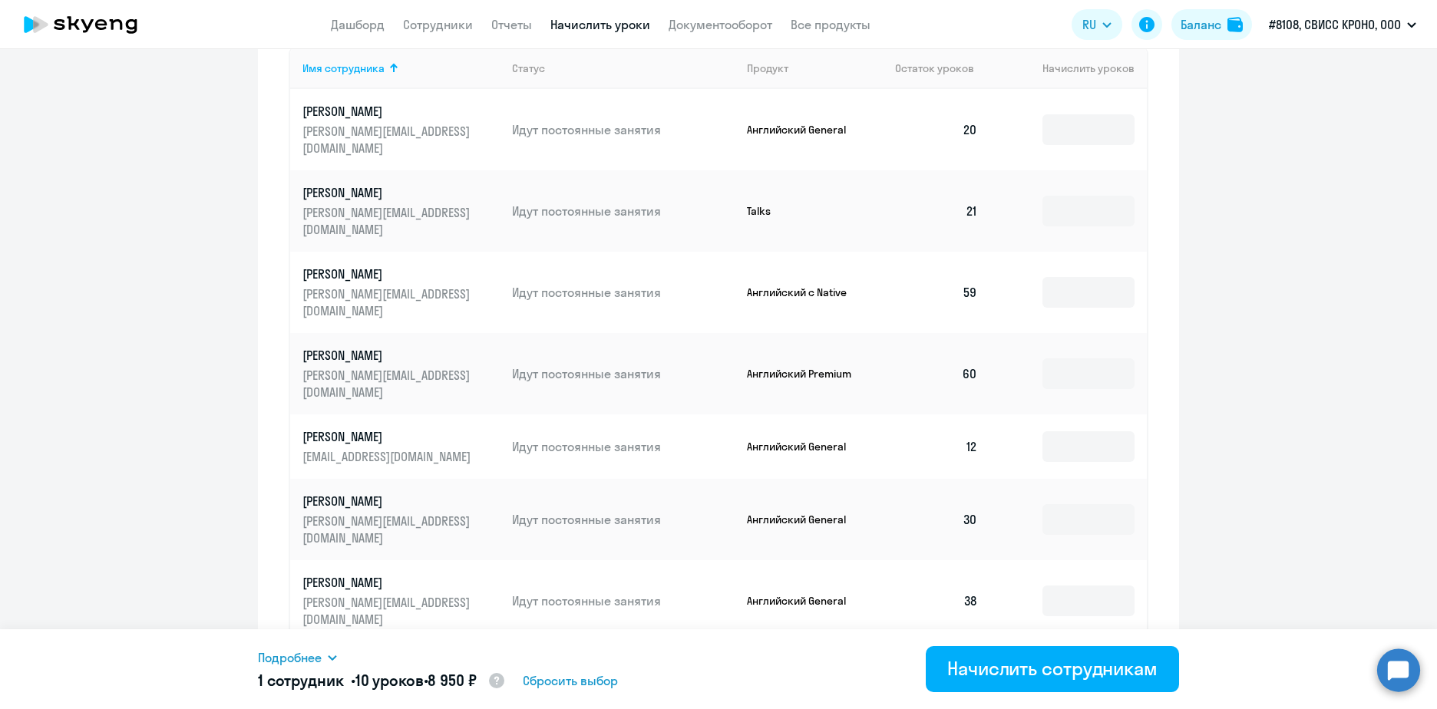
type input "10"
click at [1066, 667] on input at bounding box center [1089, 682] width 92 height 31
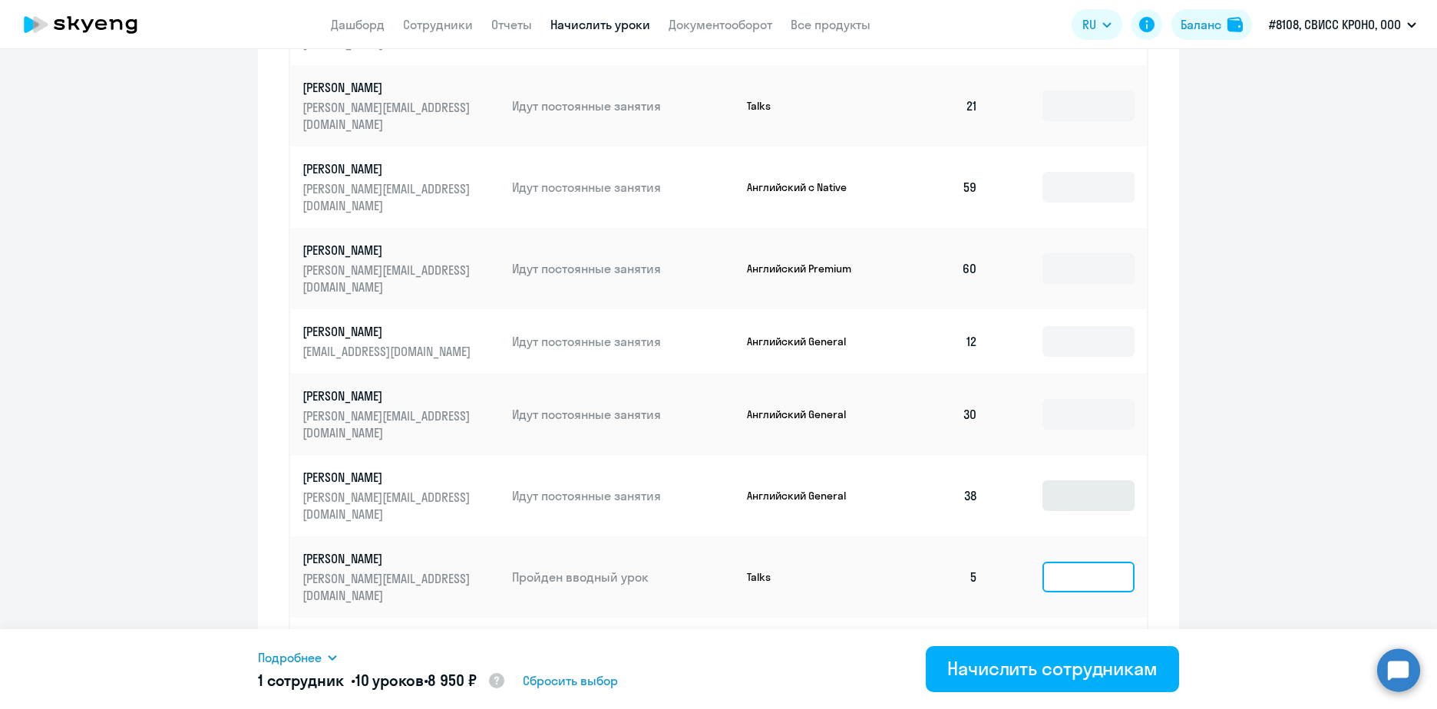
scroll to position [828, 0]
click at [1070, 643] on input "10" at bounding box center [1089, 658] width 92 height 31
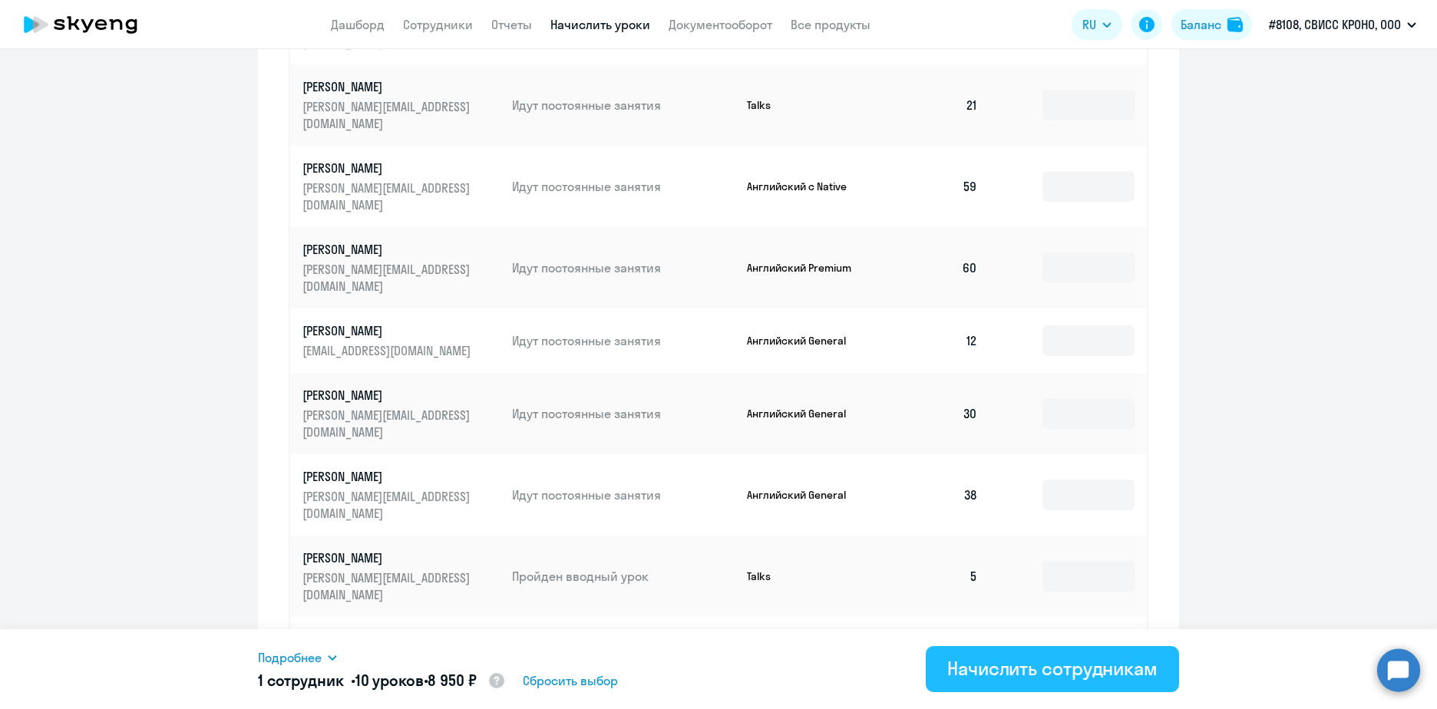
click at [1056, 666] on div "Начислить сотрудникам" at bounding box center [1052, 668] width 210 height 25
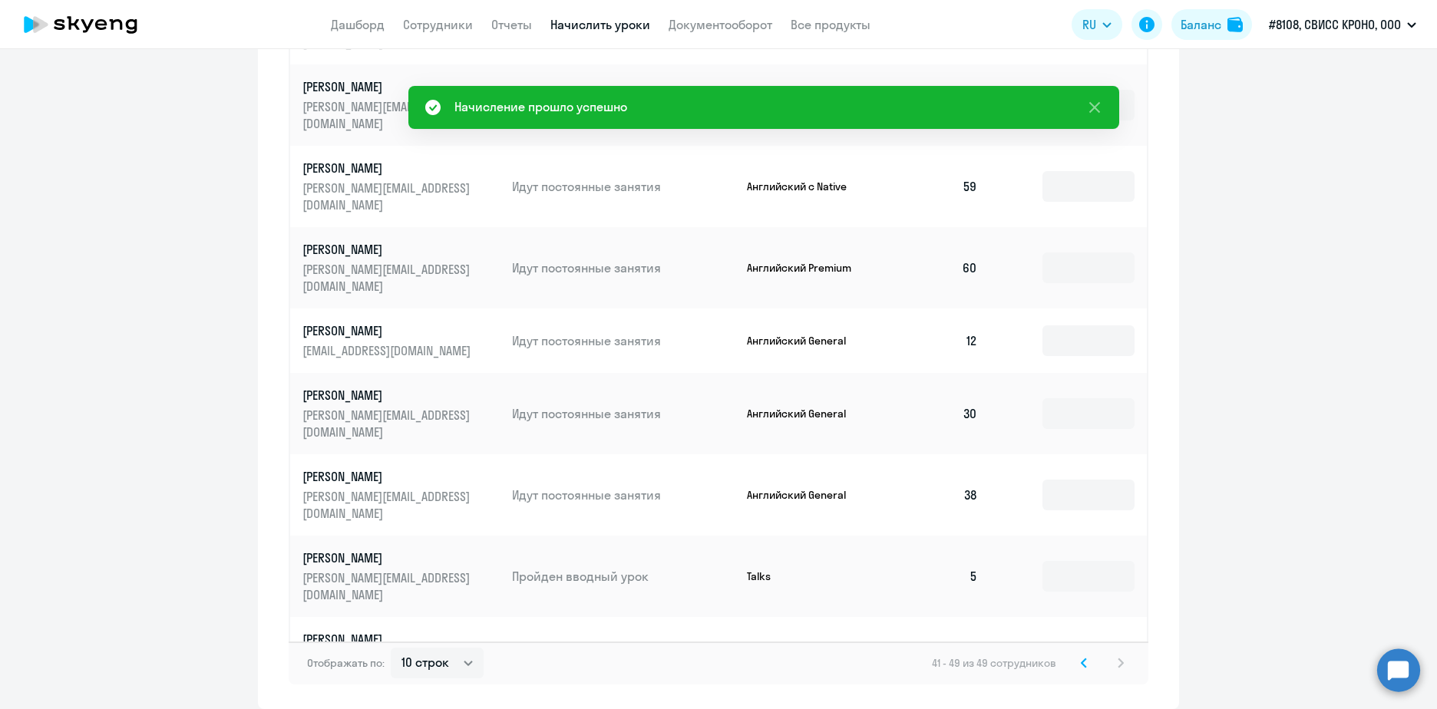
click at [1076, 654] on svg-icon at bounding box center [1084, 663] width 18 height 18
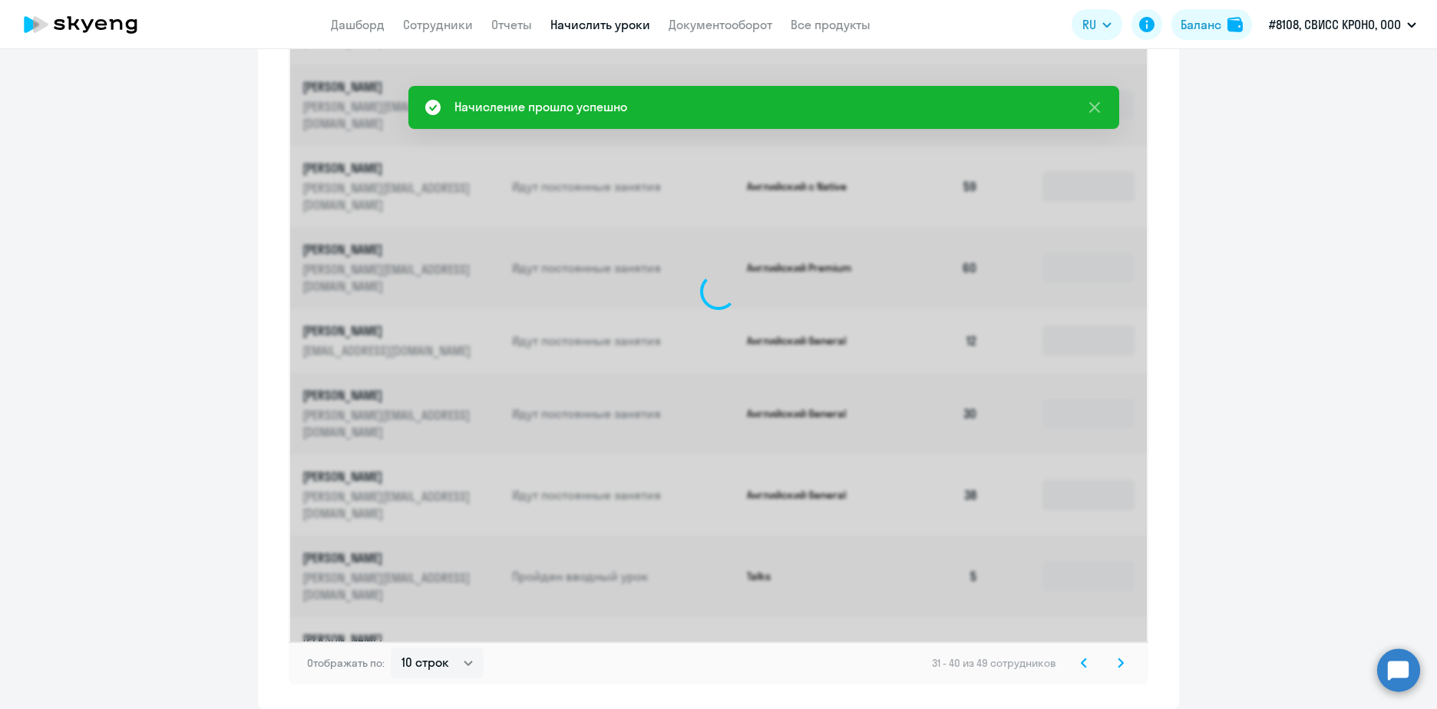
click at [1076, 654] on svg-icon at bounding box center [1084, 663] width 18 height 18
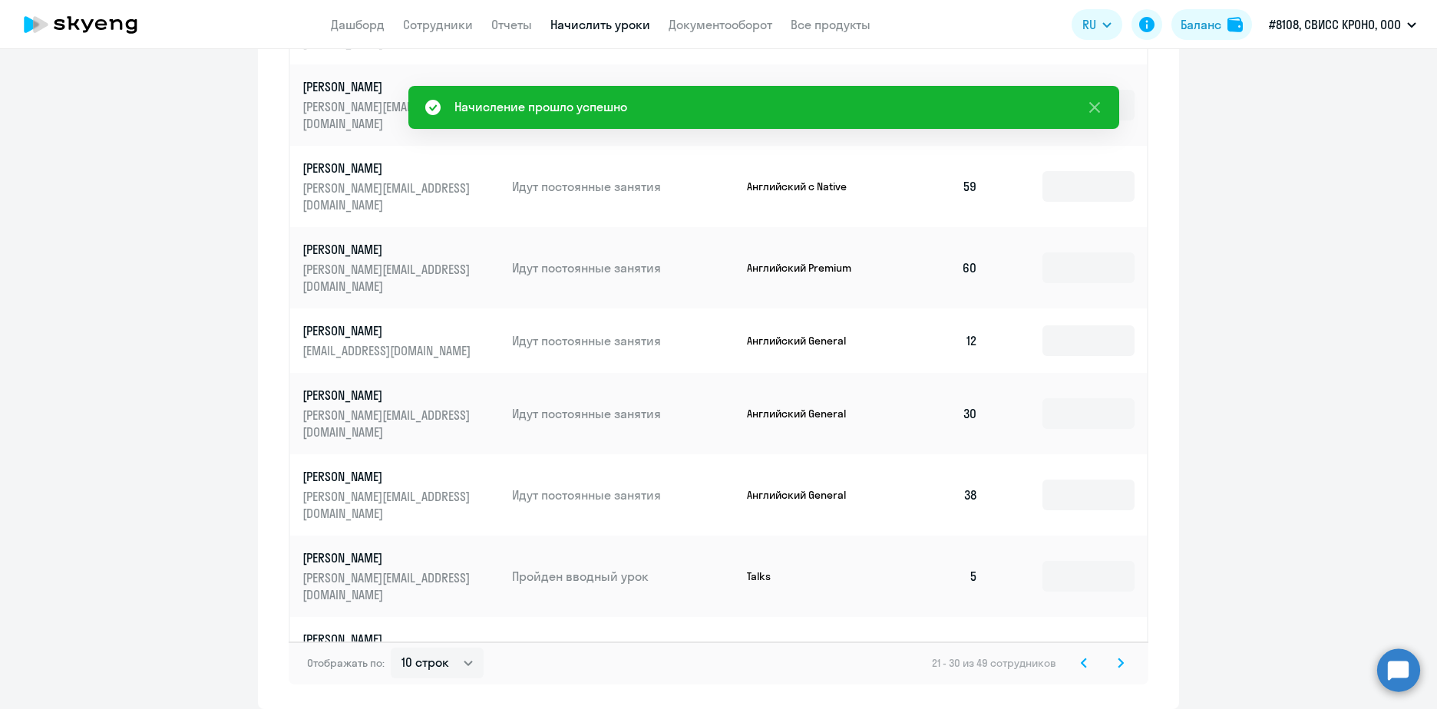
click at [1076, 654] on svg-icon at bounding box center [1084, 663] width 18 height 18
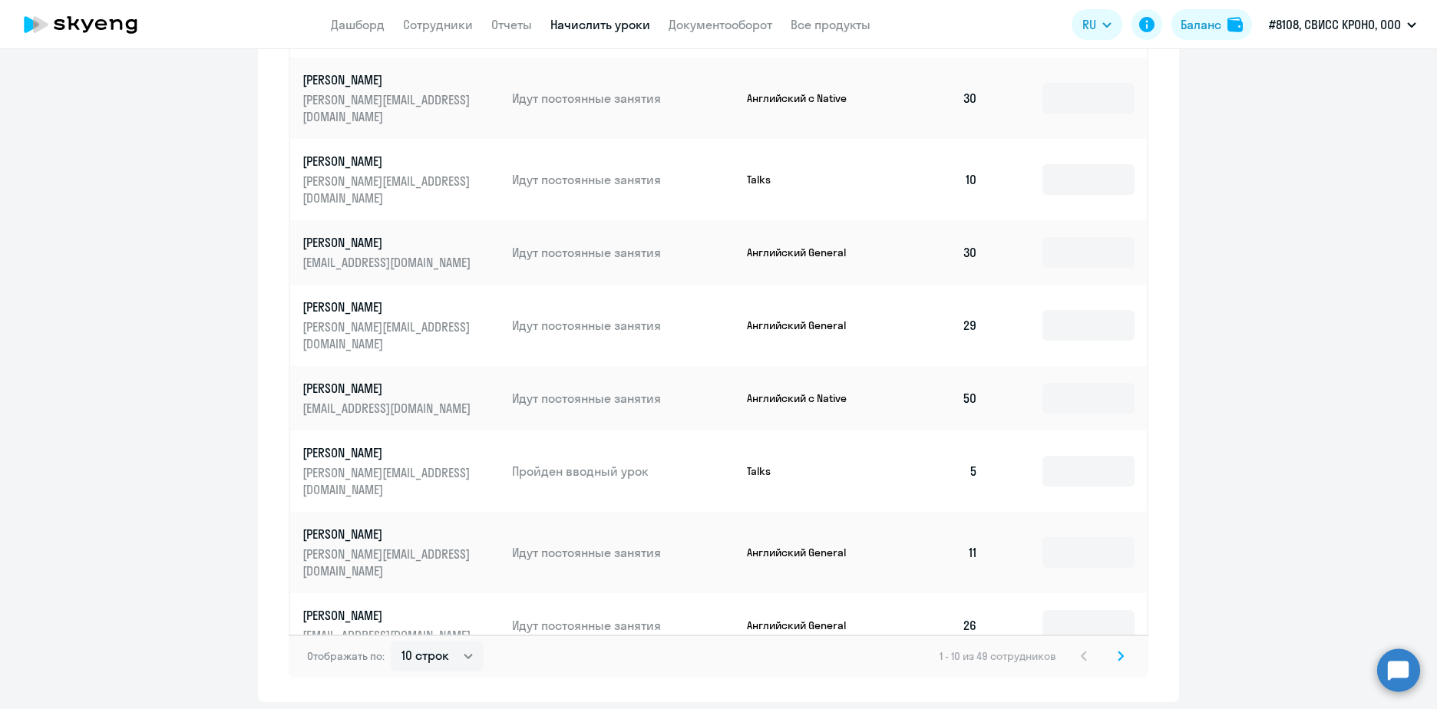
scroll to position [875, 0]
